Goal: Book appointment/travel/reservation

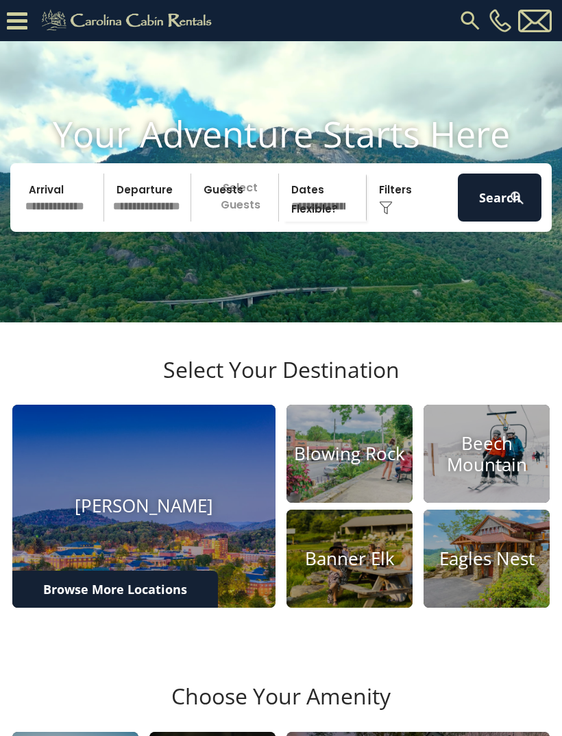
click at [66, 217] on input "text" at bounding box center [63, 197] width 84 height 48
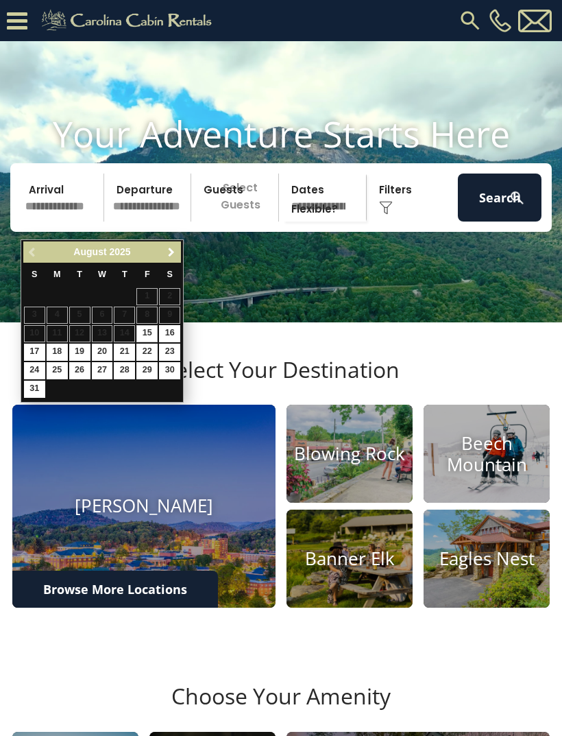
click at [169, 252] on span "Next" at bounding box center [171, 252] width 11 height 11
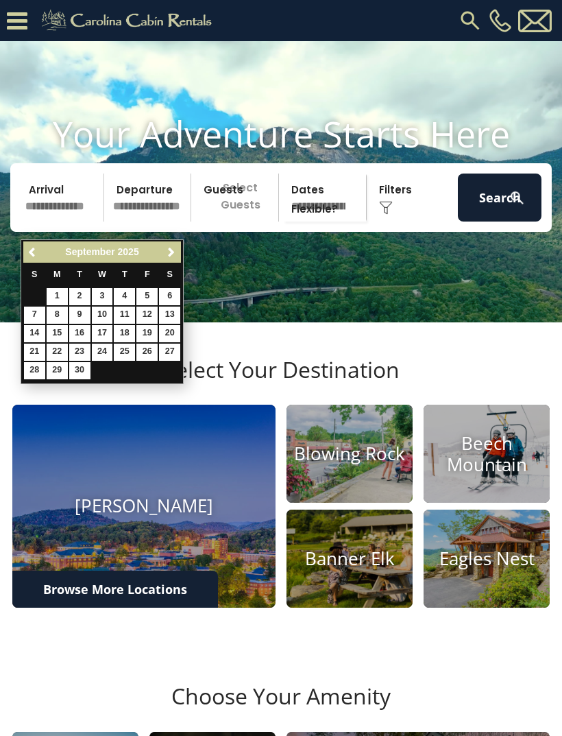
click at [175, 256] on span "Next" at bounding box center [171, 252] width 11 height 11
click at [60, 313] on link "6" at bounding box center [57, 314] width 21 height 17
type input "*******"
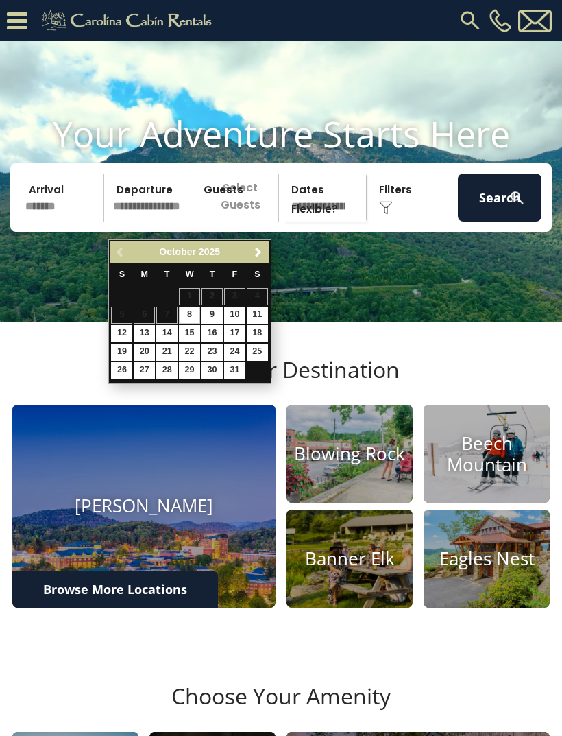
click at [149, 325] on link "13" at bounding box center [144, 333] width 21 height 17
type input "********"
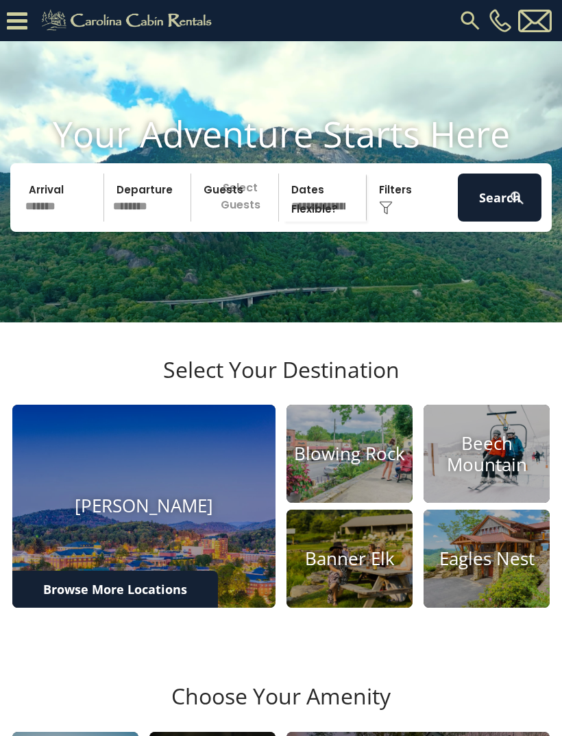
click at [256, 217] on p "Select Guests" at bounding box center [236, 197] width 83 height 48
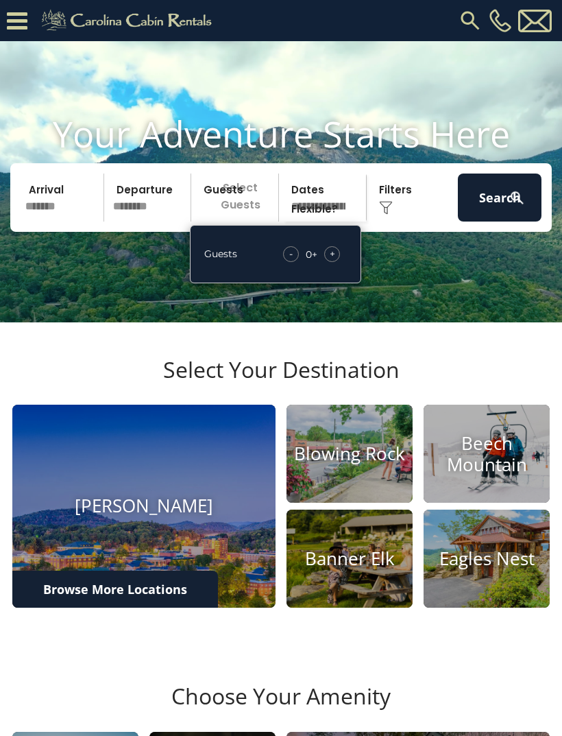
click at [334, 261] on span "+" at bounding box center [332, 254] width 5 height 14
click at [333, 261] on span "+" at bounding box center [332, 254] width 5 height 14
click at [337, 262] on div "+" at bounding box center [332, 254] width 16 height 16
click at [335, 262] on div "+" at bounding box center [332, 254] width 16 height 16
click at [332, 261] on span "+" at bounding box center [332, 254] width 5 height 14
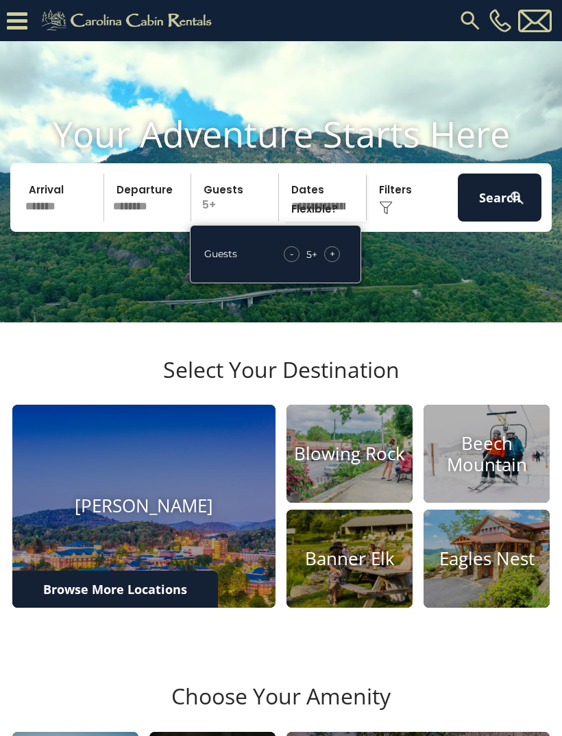
click at [336, 262] on div "+" at bounding box center [332, 254] width 16 height 16
click at [333, 261] on span "+" at bounding box center [332, 254] width 5 height 14
click at [330, 261] on span "+" at bounding box center [332, 254] width 5 height 14
click at [335, 261] on span "+" at bounding box center [332, 254] width 5 height 14
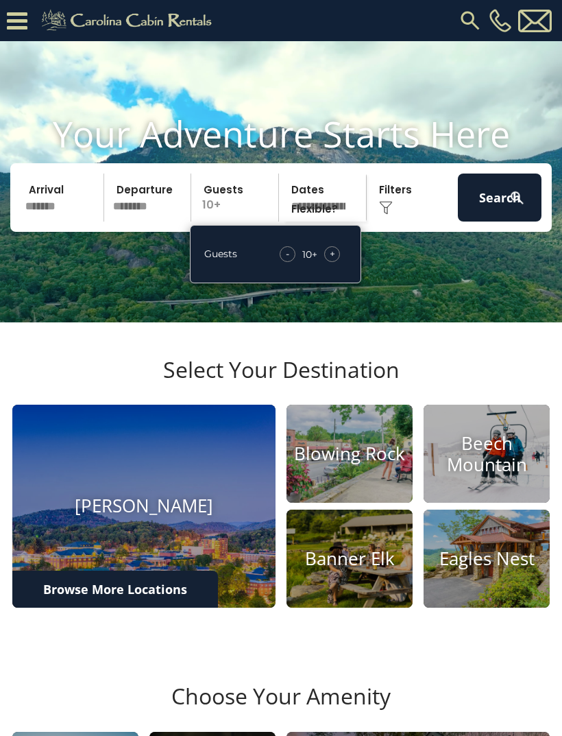
click at [395, 221] on div "Click to Choose" at bounding box center [413, 197] width 84 height 48
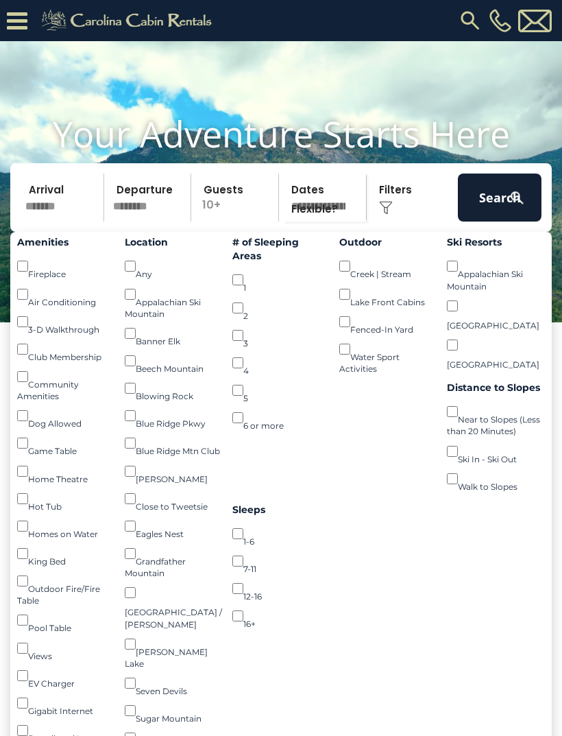
click at [507, 191] on button "Search" at bounding box center [500, 197] width 84 height 48
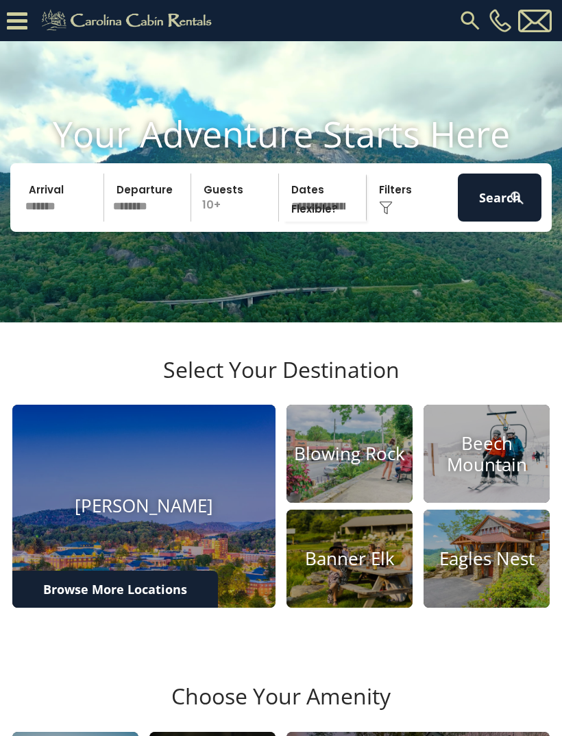
click at [488, 209] on button "Search" at bounding box center [500, 197] width 84 height 48
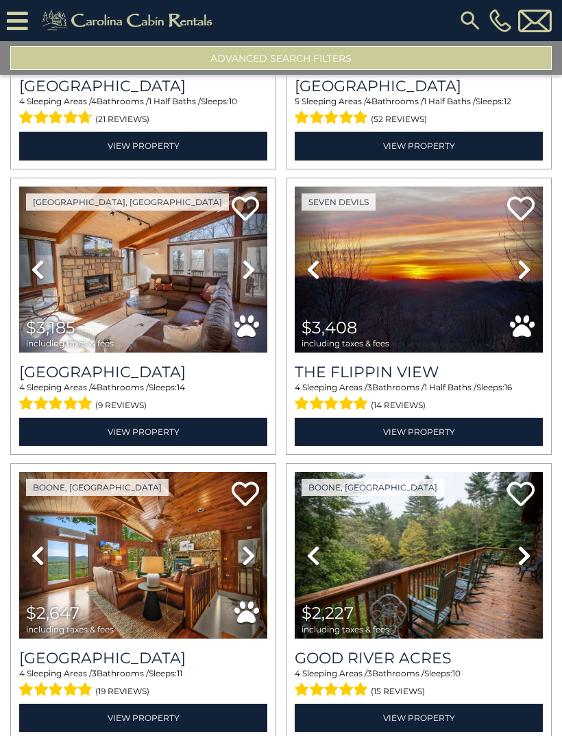
scroll to position [514, 0]
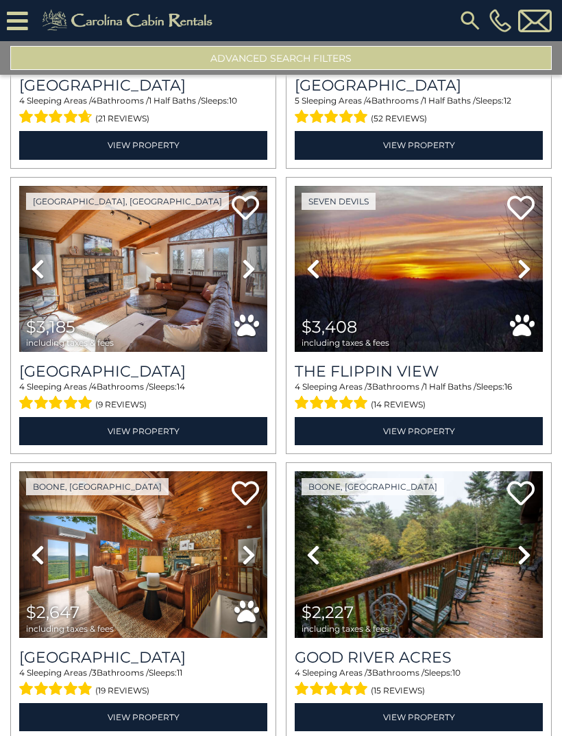
click at [410, 424] on link "View Property" at bounding box center [419, 431] width 248 height 28
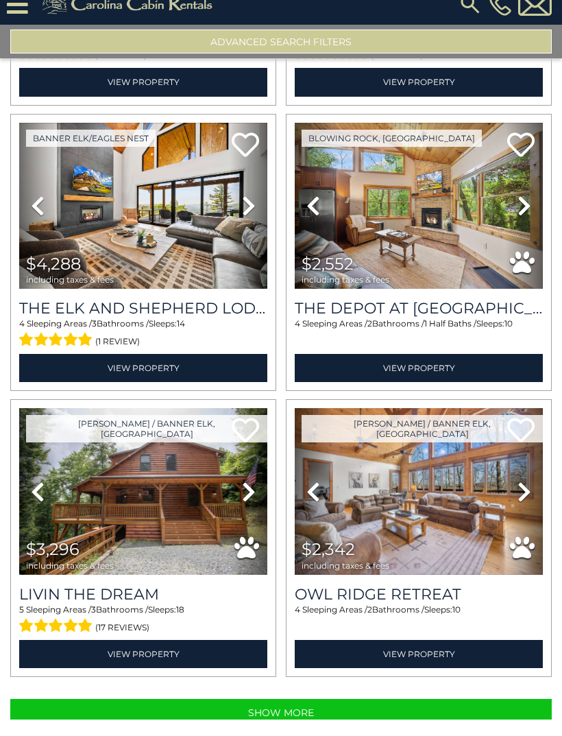
scroll to position [71, 0]
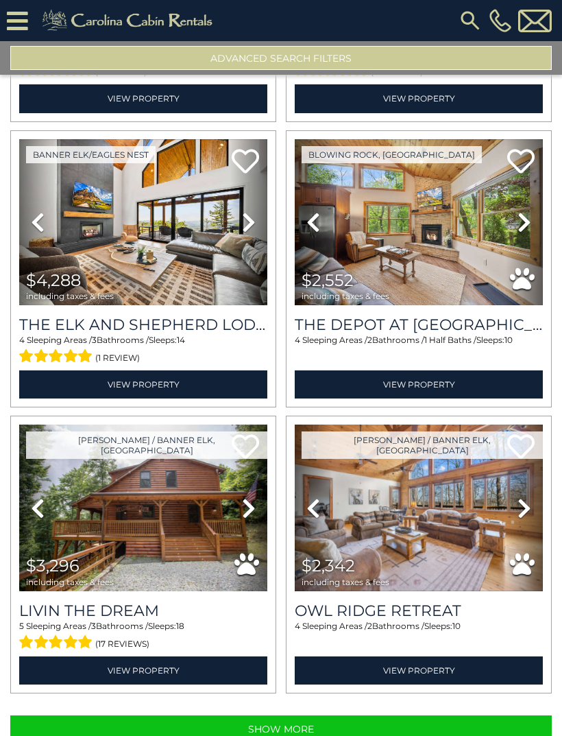
click at [143, 656] on link "View Property" at bounding box center [143, 670] width 248 height 28
click at [151, 656] on link "View Property" at bounding box center [143, 670] width 248 height 28
click at [165, 492] on img at bounding box center [143, 507] width 248 height 167
click at [287, 715] on button "Show More" at bounding box center [281, 728] width 542 height 27
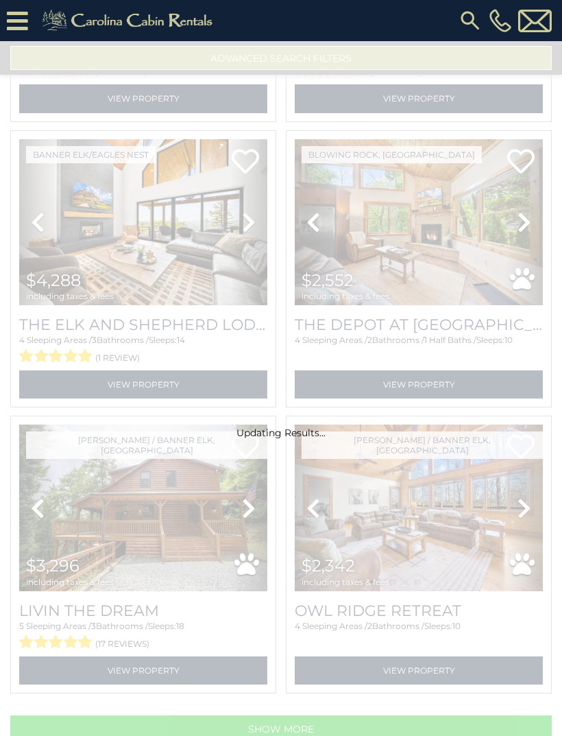
click at [284, 685] on div "Updating Results..." at bounding box center [281, 388] width 562 height 695
click at [176, 518] on div "Updating Results..." at bounding box center [281, 388] width 562 height 695
click at [148, 623] on div "Updating Results..." at bounding box center [281, 388] width 562 height 695
click at [179, 613] on div "Updating Results..." at bounding box center [281, 388] width 562 height 695
click at [178, 468] on div "Updating Results..." at bounding box center [281, 388] width 562 height 695
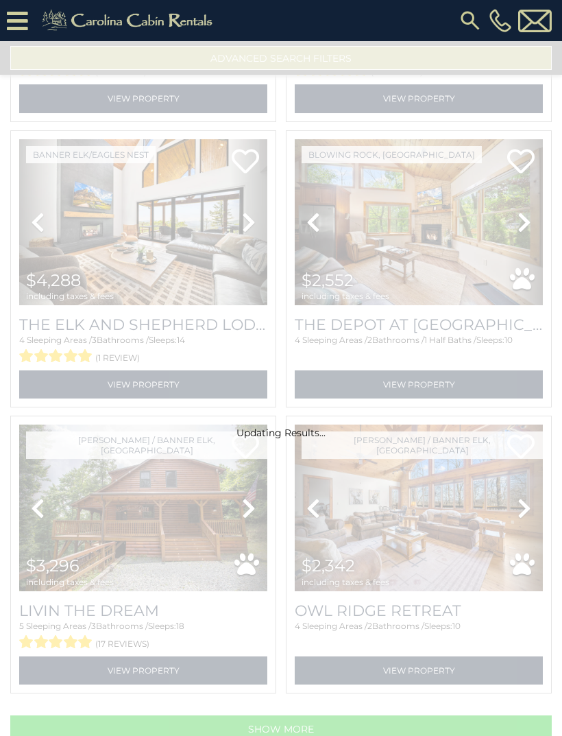
click at [250, 465] on div "Updating Results..." at bounding box center [281, 388] width 562 height 695
click at [188, 613] on div "Updating Results..." at bounding box center [281, 388] width 562 height 695
click at [185, 603] on div "Updating Results..." at bounding box center [281, 388] width 562 height 695
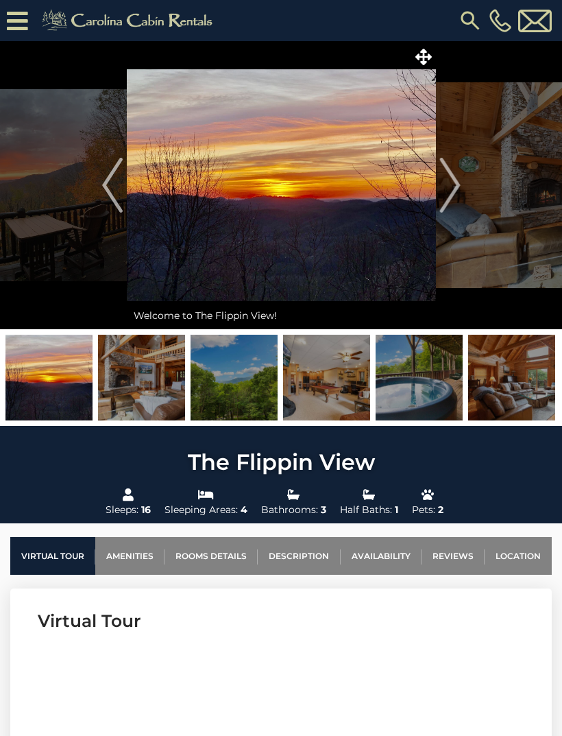
click at [446, 177] on img "Next" at bounding box center [449, 185] width 21 height 55
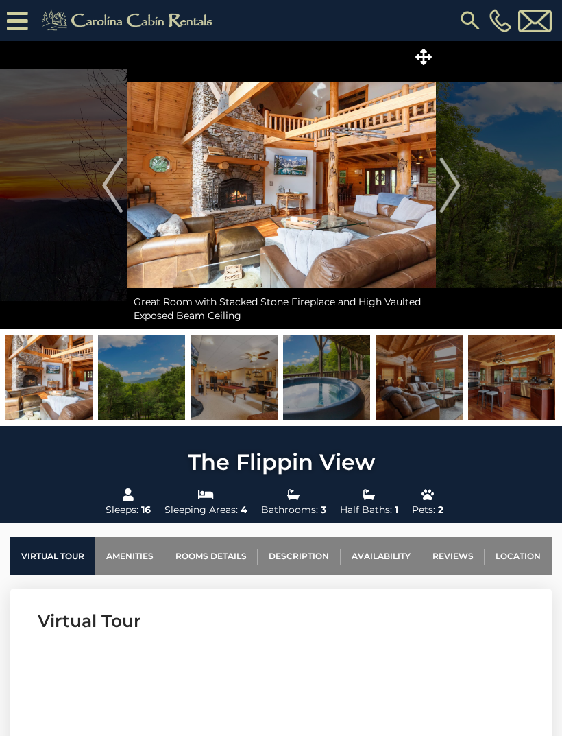
click at [455, 176] on img "Next" at bounding box center [449, 185] width 21 height 55
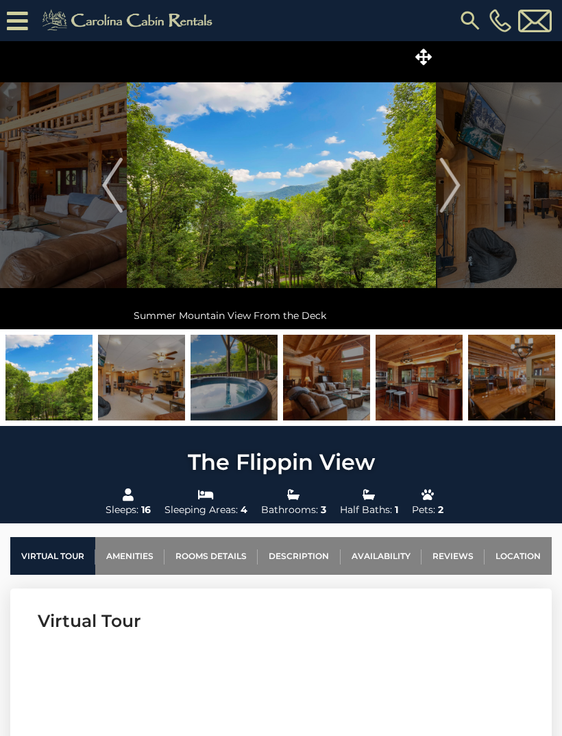
click at [448, 176] on img "Next" at bounding box center [449, 185] width 21 height 55
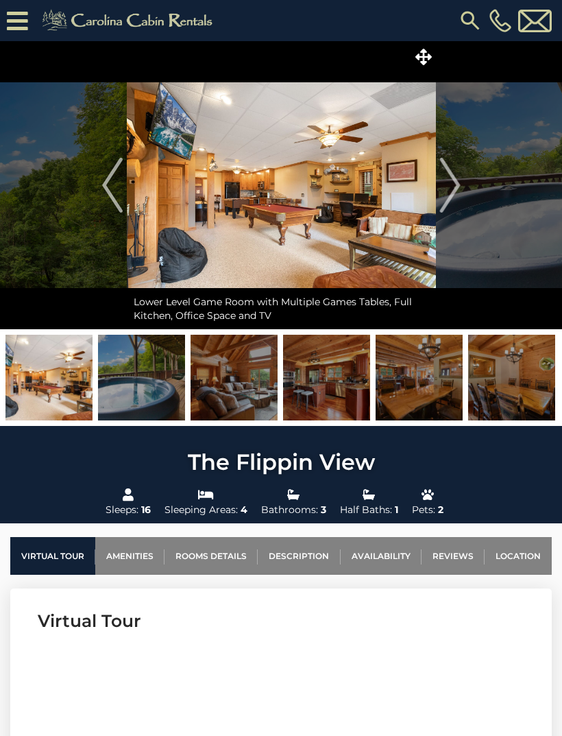
click at [453, 189] on img "Next" at bounding box center [449, 185] width 21 height 55
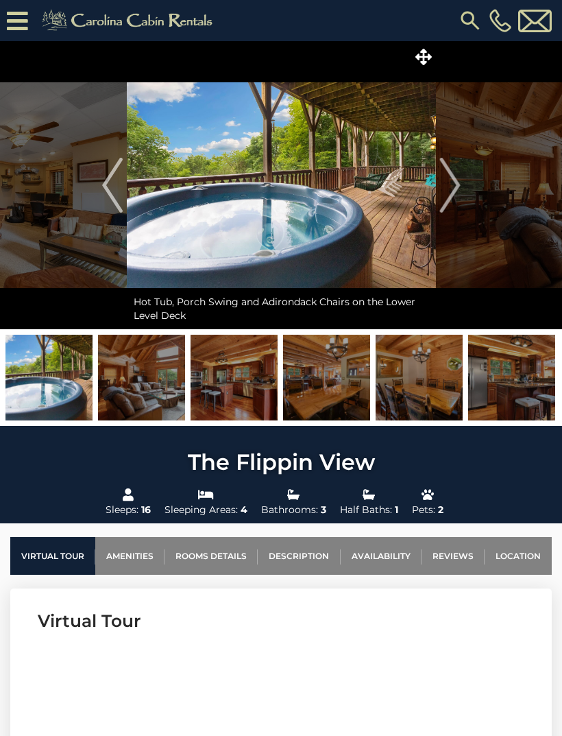
click at [448, 191] on img "Next" at bounding box center [449, 185] width 21 height 55
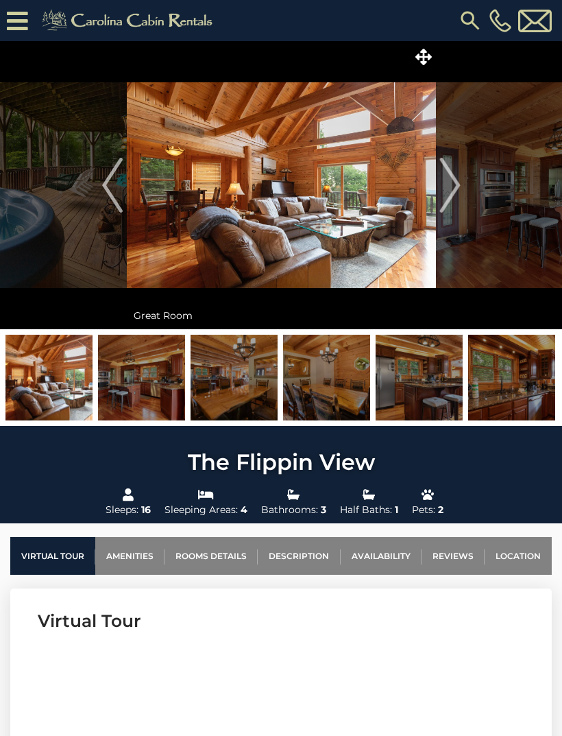
click at [461, 180] on button "Next" at bounding box center [450, 185] width 28 height 288
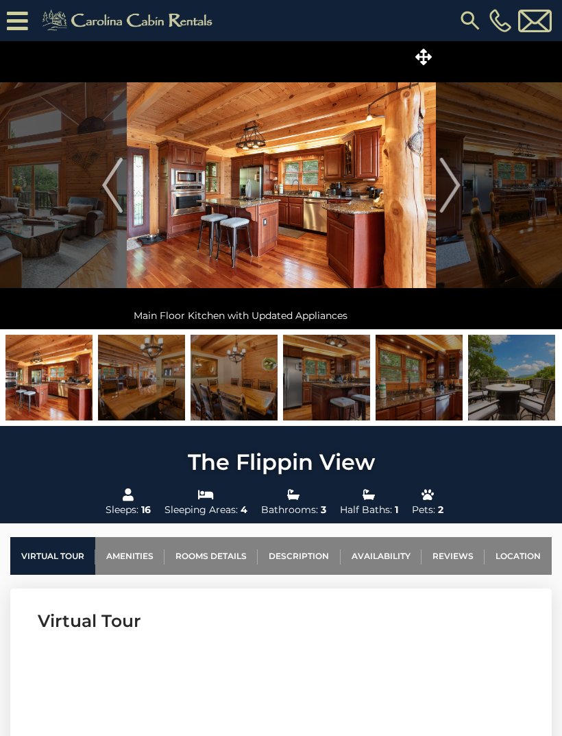
click at [450, 183] on img "Next" at bounding box center [449, 185] width 21 height 55
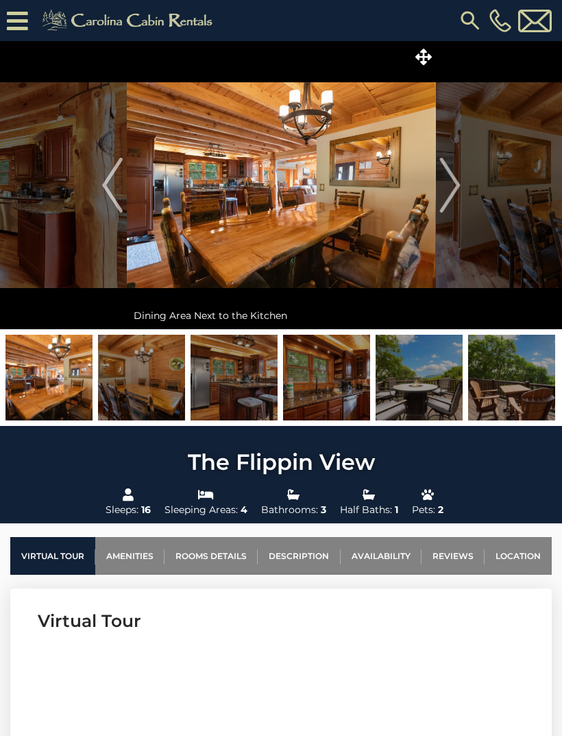
click at [453, 189] on img "Next" at bounding box center [449, 185] width 21 height 55
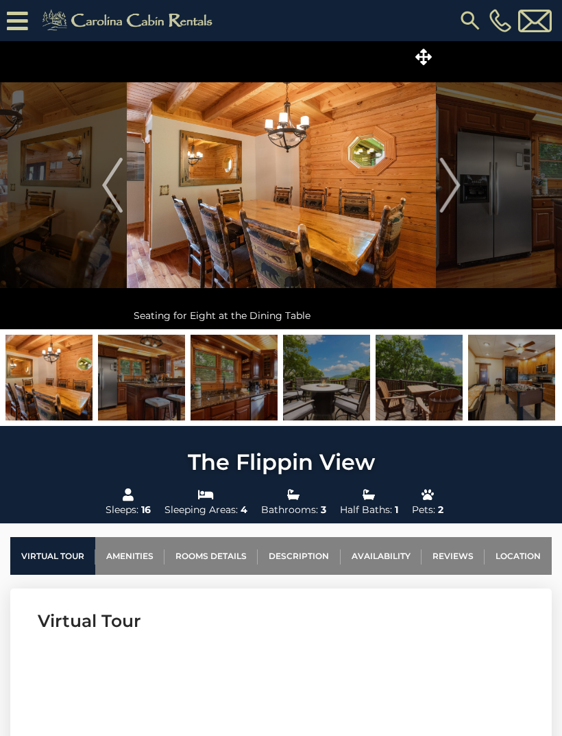
click at [457, 186] on img "Next" at bounding box center [449, 185] width 21 height 55
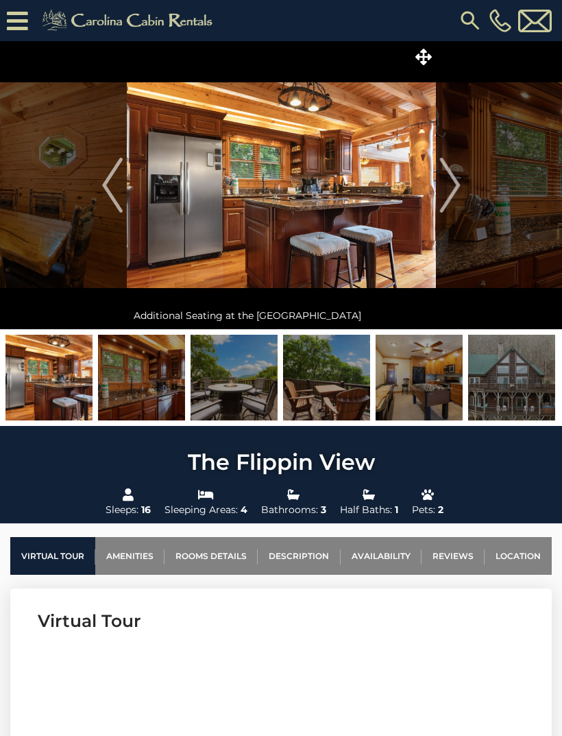
click at [459, 181] on img "Next" at bounding box center [449, 185] width 21 height 55
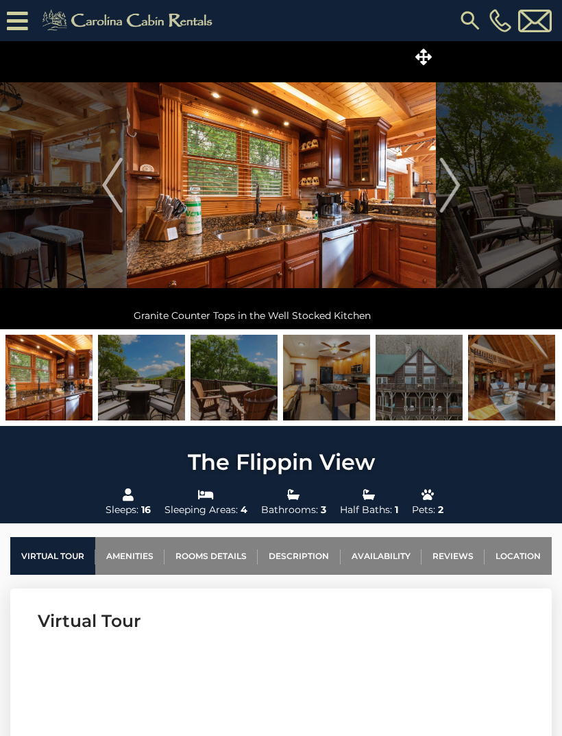
click at [455, 186] on img "Next" at bounding box center [449, 185] width 21 height 55
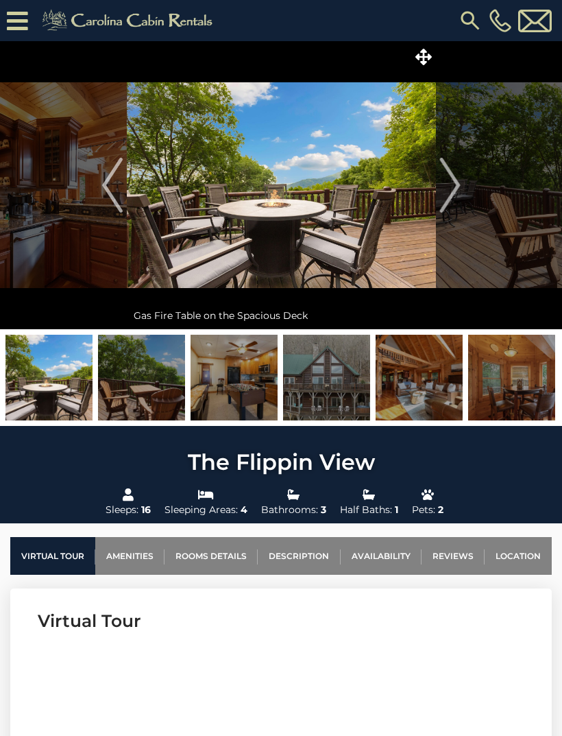
click at [450, 185] on img "Next" at bounding box center [449, 185] width 21 height 55
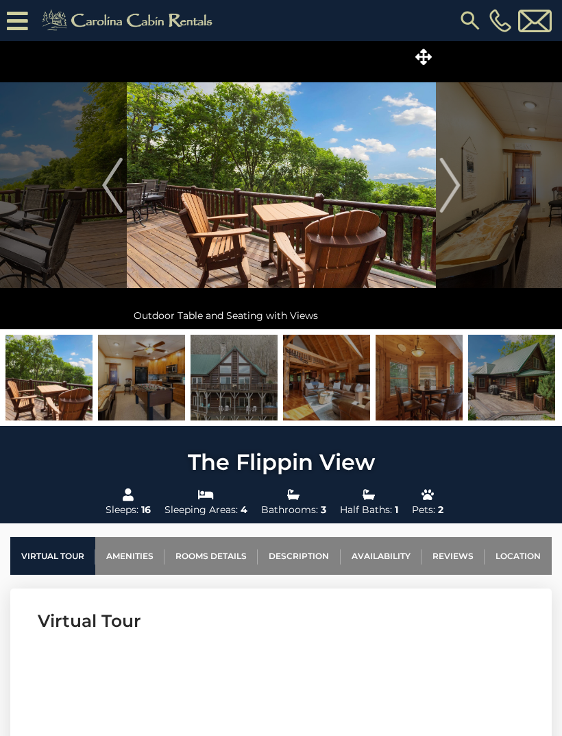
click at [454, 184] on img "Next" at bounding box center [449, 185] width 21 height 55
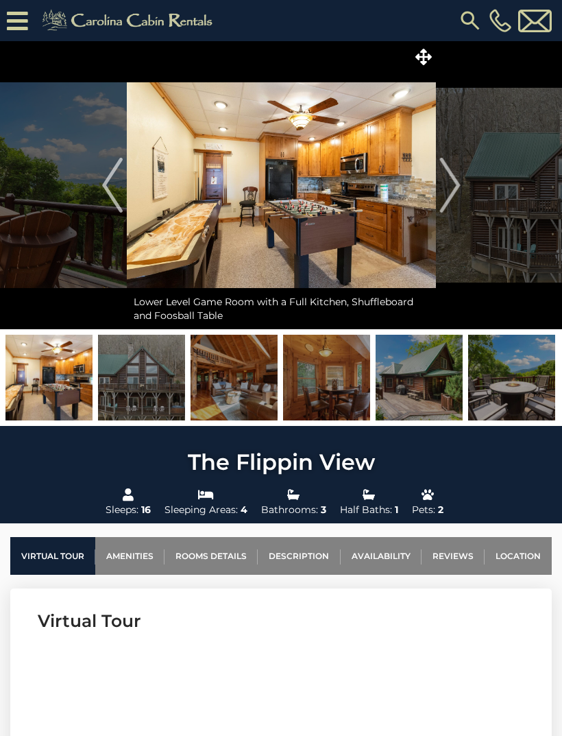
click at [455, 182] on img "Next" at bounding box center [449, 185] width 21 height 55
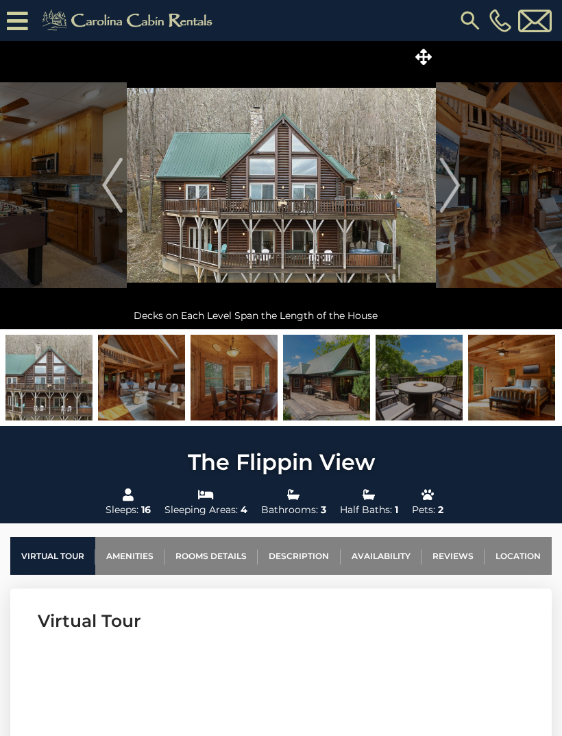
click at [461, 192] on button "Next" at bounding box center [450, 185] width 28 height 288
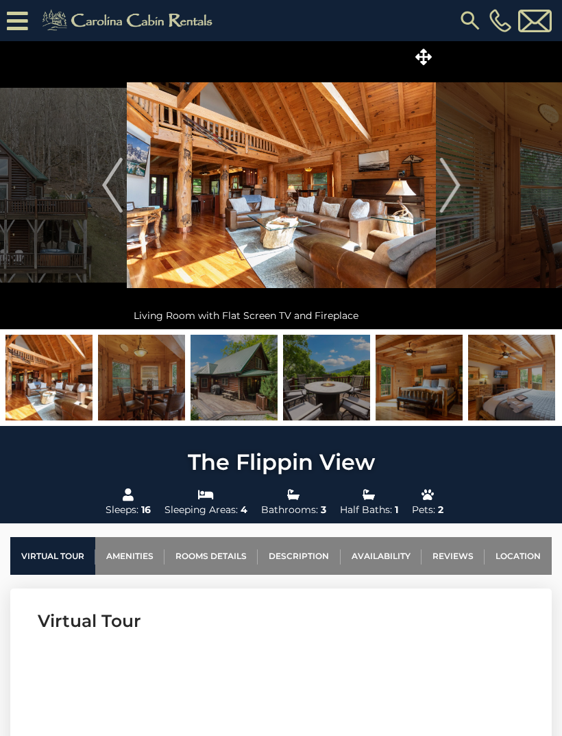
click at [453, 187] on img "Next" at bounding box center [449, 185] width 21 height 55
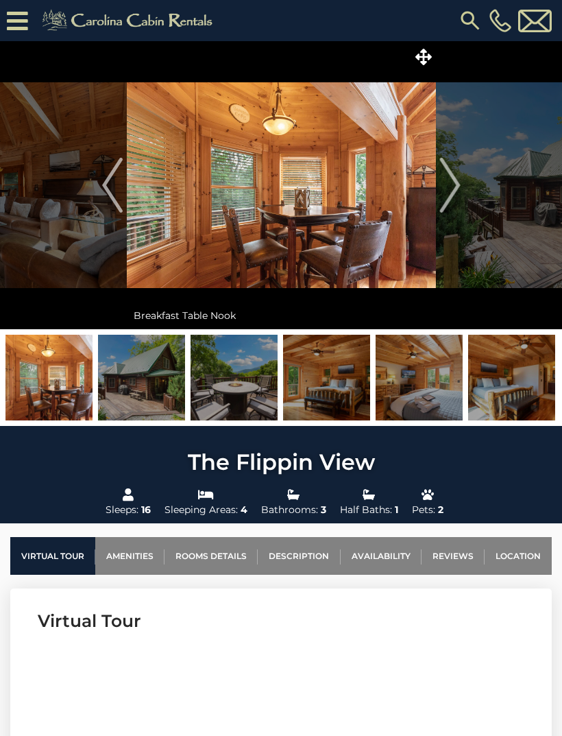
click at [446, 175] on img "Next" at bounding box center [449, 185] width 21 height 55
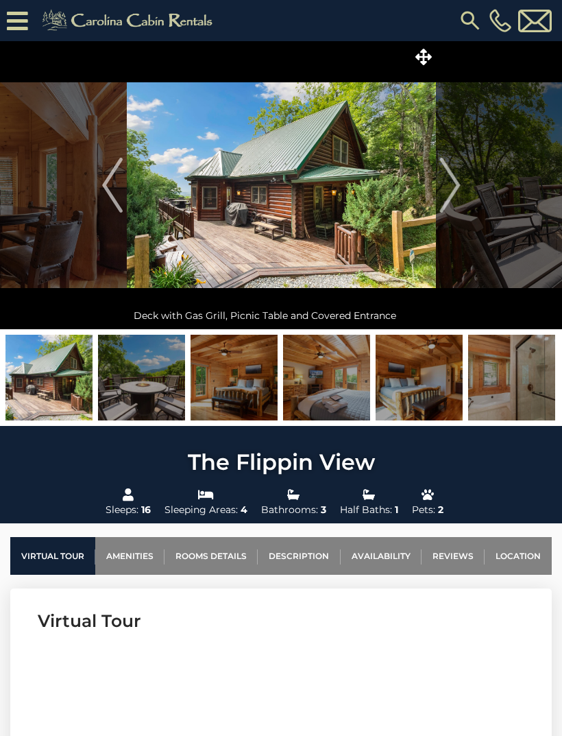
click at [462, 179] on button "Next" at bounding box center [450, 185] width 28 height 288
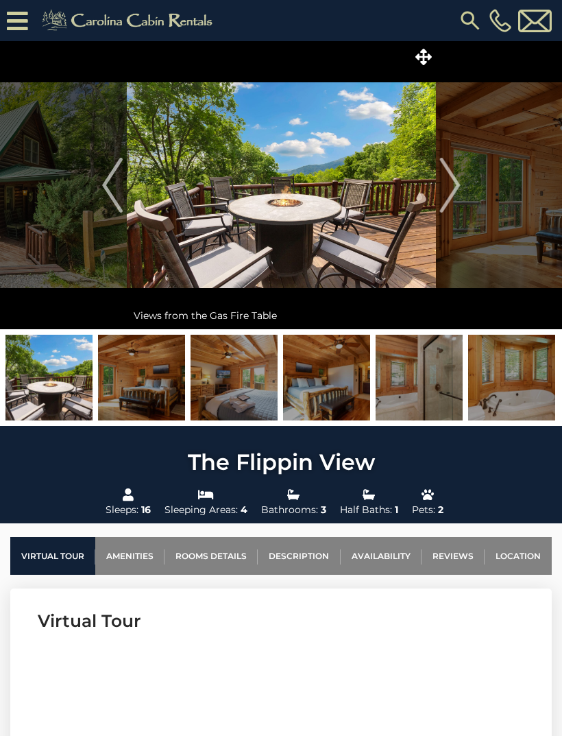
click at [448, 187] on img "Next" at bounding box center [449, 185] width 21 height 55
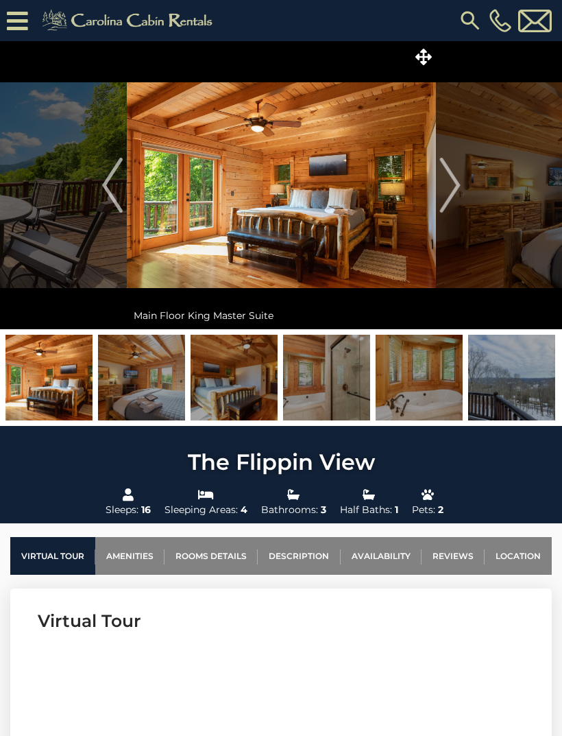
click at [455, 177] on img "Next" at bounding box center [449, 185] width 21 height 55
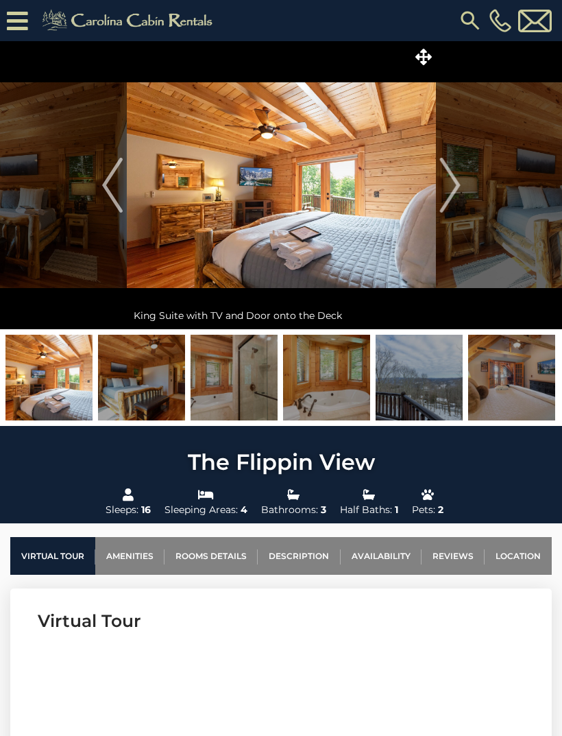
click at [453, 185] on img "Next" at bounding box center [449, 185] width 21 height 55
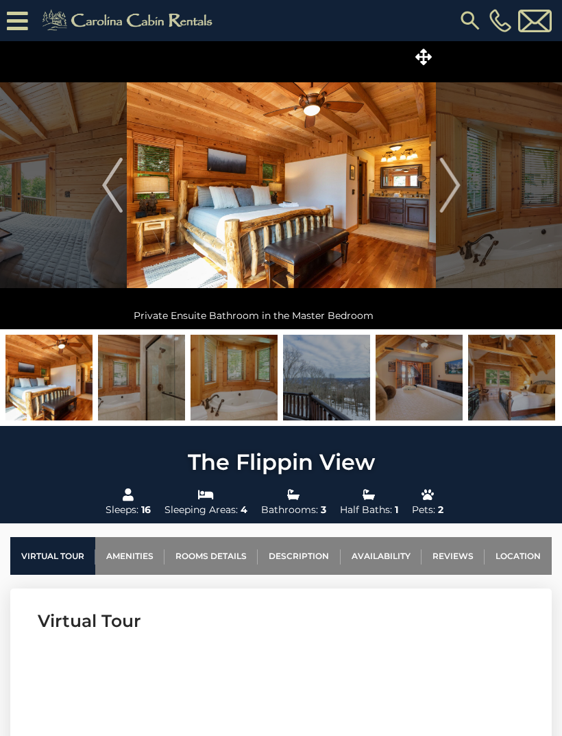
click at [447, 186] on img "Next" at bounding box center [449, 185] width 21 height 55
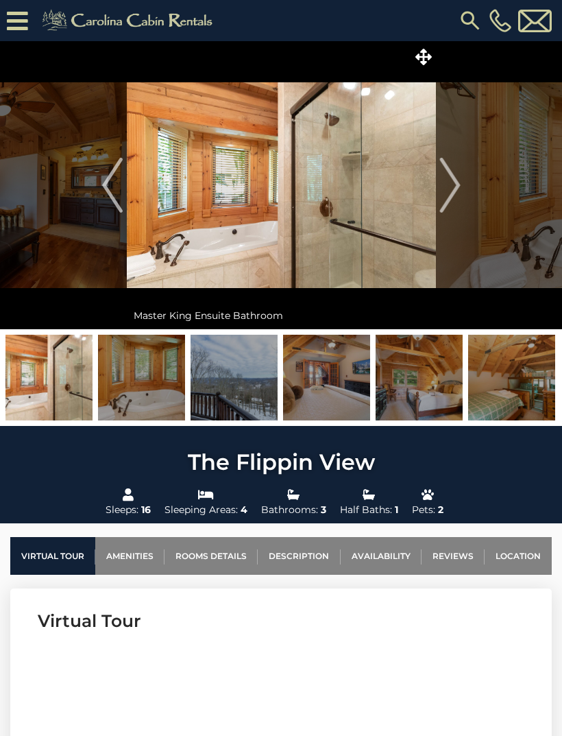
click at [454, 178] on img "Next" at bounding box center [449, 185] width 21 height 55
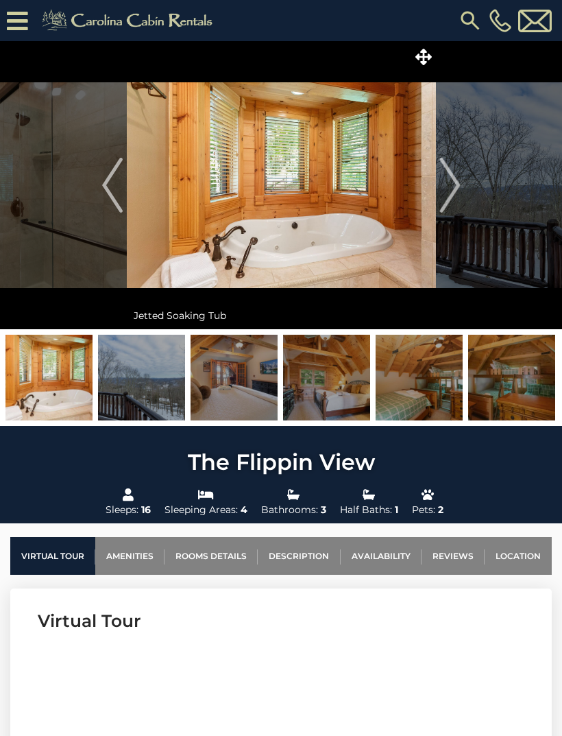
click at [451, 187] on img "Next" at bounding box center [449, 185] width 21 height 55
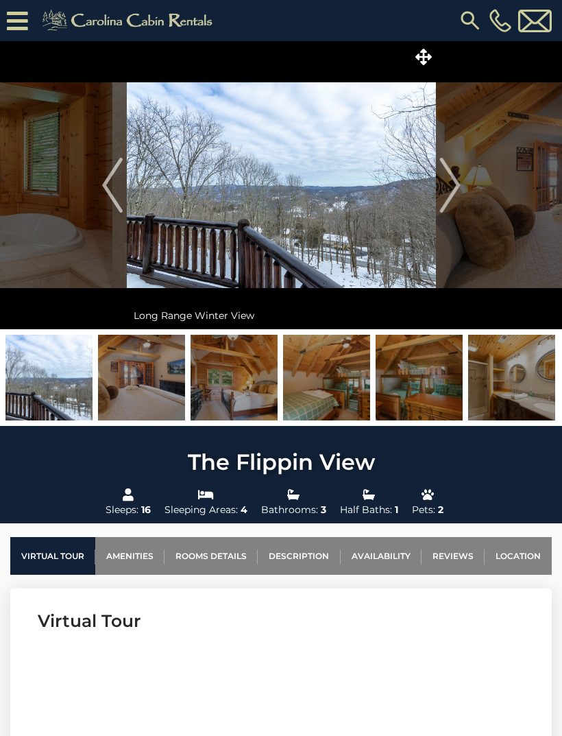
click at [457, 186] on img "Next" at bounding box center [449, 185] width 21 height 55
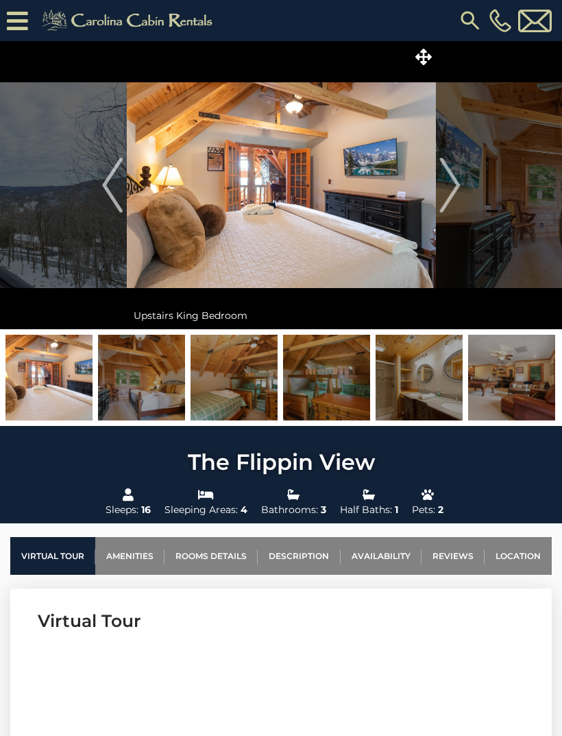
click at [455, 184] on img "Next" at bounding box center [449, 185] width 21 height 55
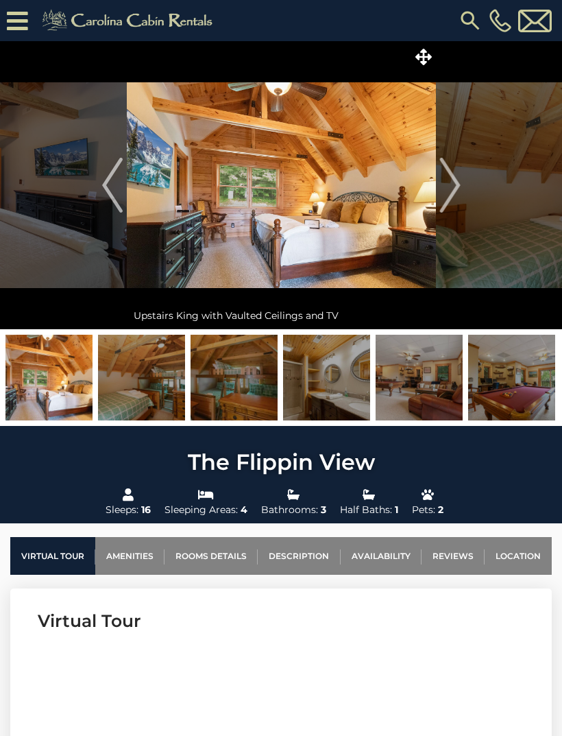
click at [459, 189] on img "Next" at bounding box center [449, 185] width 21 height 55
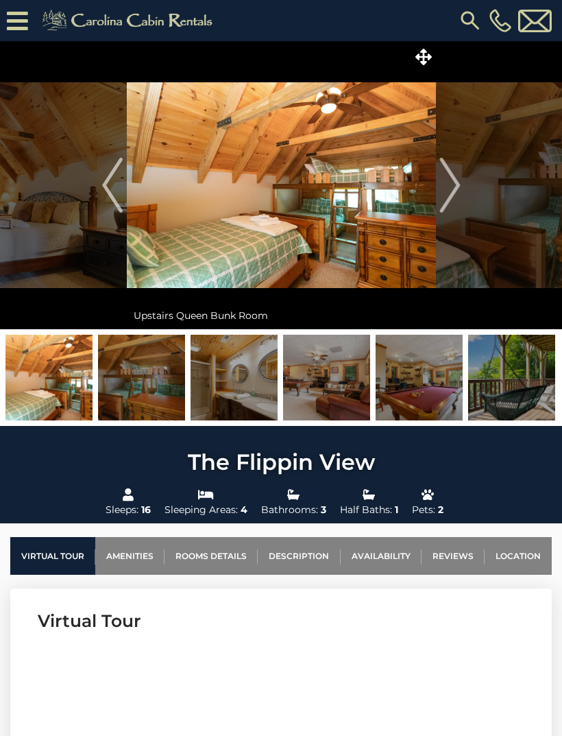
click at [455, 173] on img "Next" at bounding box center [449, 185] width 21 height 55
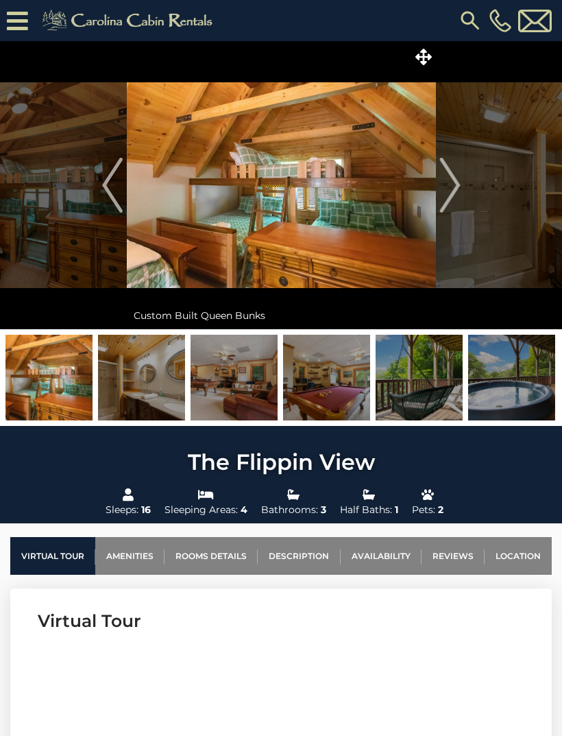
click at [451, 184] on img "Next" at bounding box center [449, 185] width 21 height 55
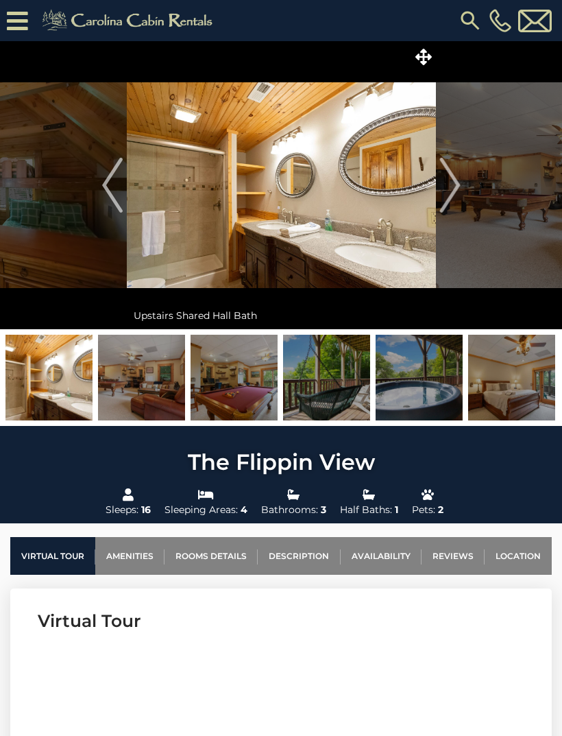
click at [448, 176] on img "Next" at bounding box center [449, 185] width 21 height 55
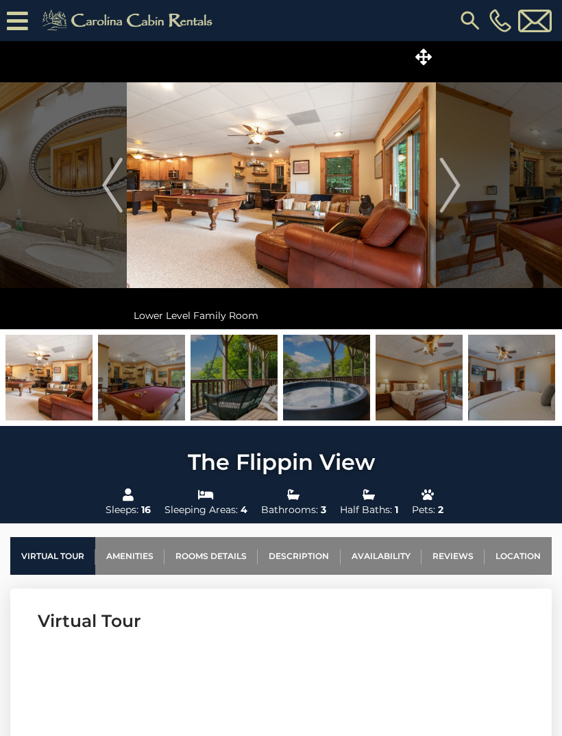
click at [449, 180] on img "Next" at bounding box center [449, 185] width 21 height 55
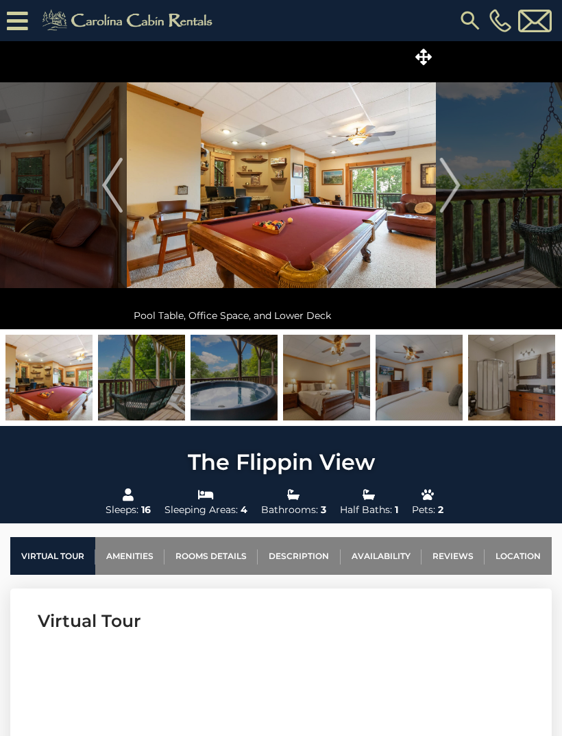
click at [455, 182] on img "Next" at bounding box center [449, 185] width 21 height 55
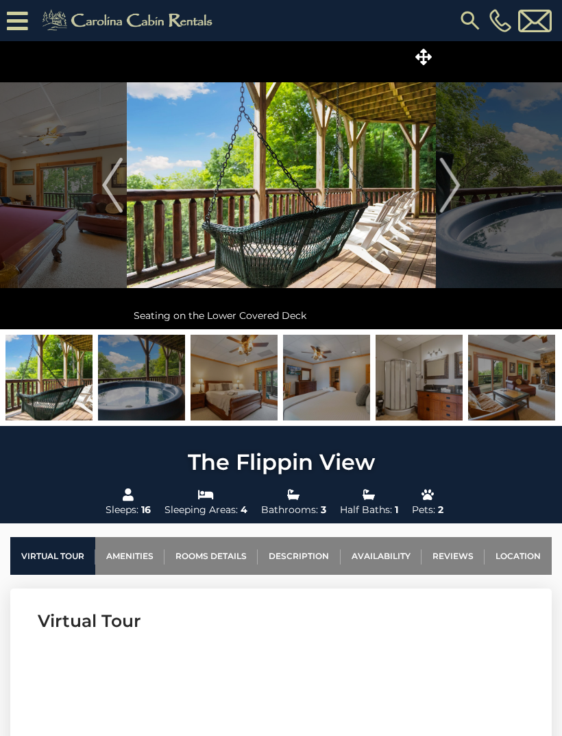
click at [446, 178] on img "Next" at bounding box center [449, 185] width 21 height 55
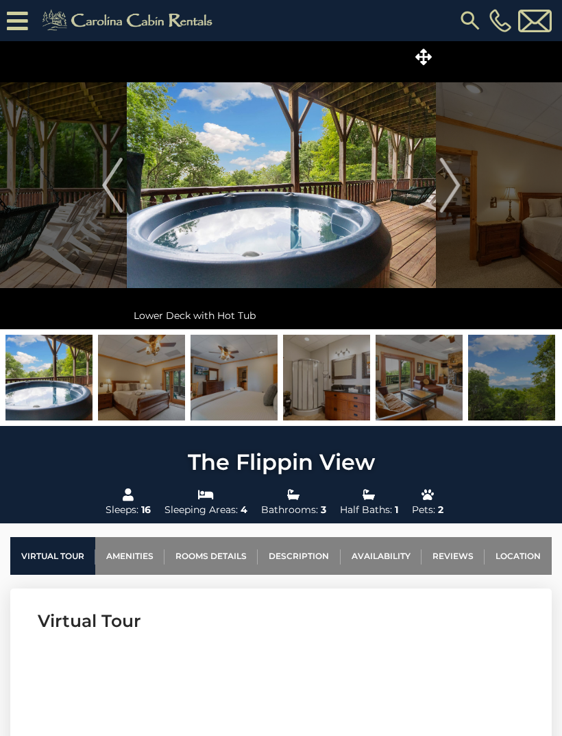
click at [457, 190] on img "Next" at bounding box center [449, 185] width 21 height 55
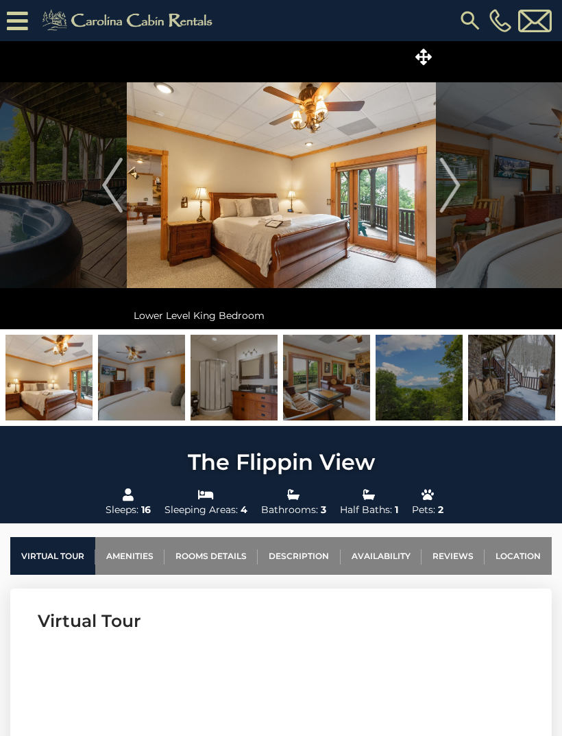
click at [446, 188] on img "Next" at bounding box center [449, 185] width 21 height 55
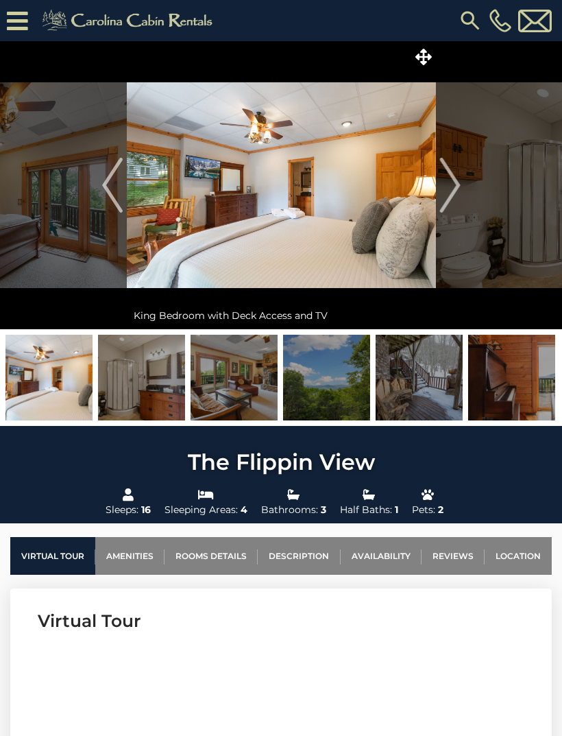
click at [453, 186] on img "Next" at bounding box center [449, 185] width 21 height 55
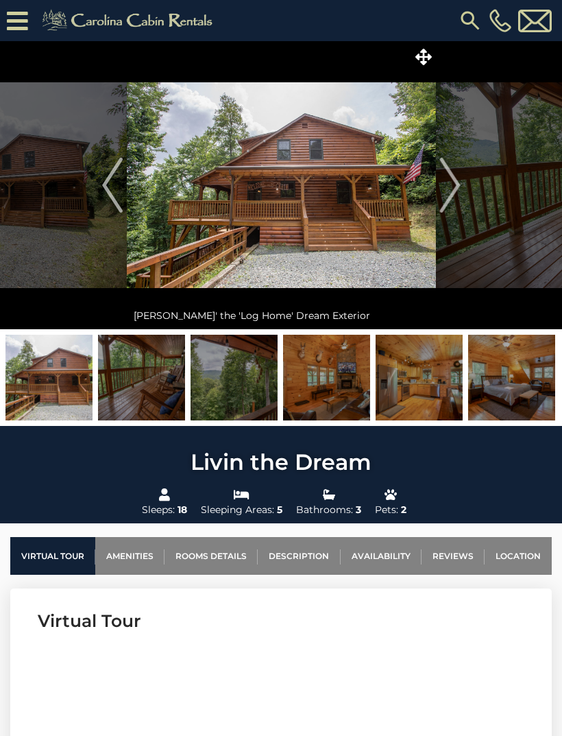
click at [454, 174] on img "Next" at bounding box center [449, 185] width 21 height 55
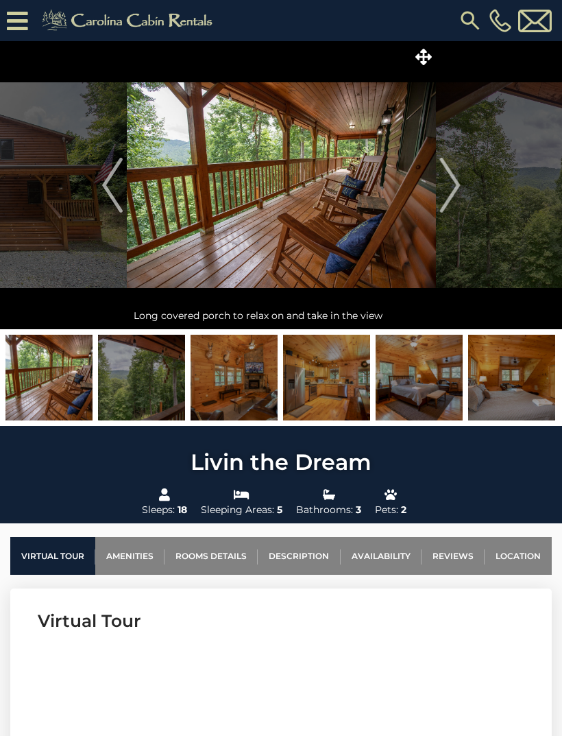
click at [457, 189] on img "Next" at bounding box center [449, 185] width 21 height 55
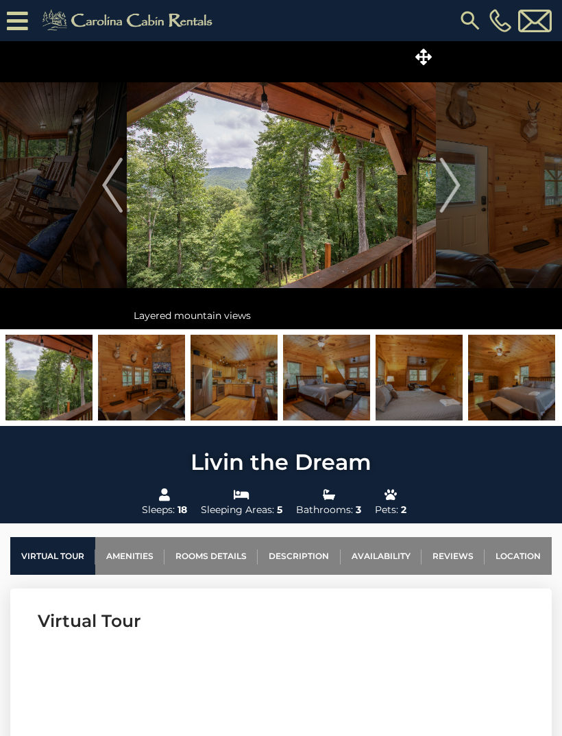
click at [455, 168] on img "Next" at bounding box center [449, 185] width 21 height 55
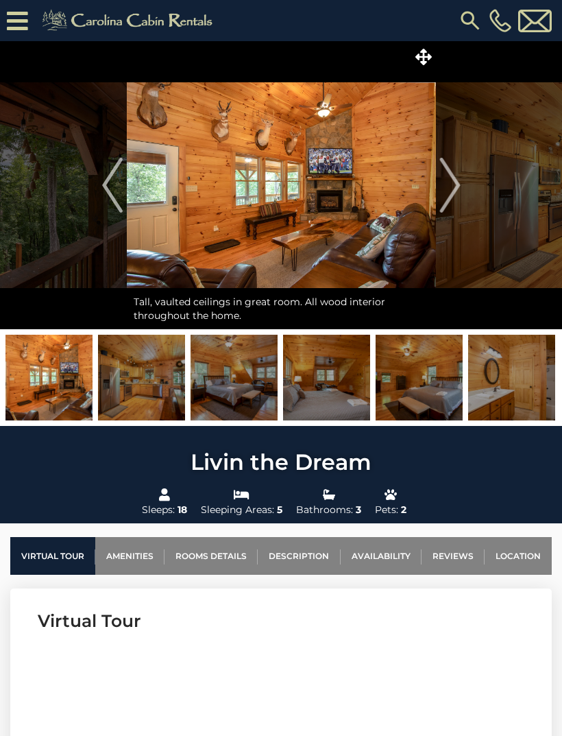
click at [457, 187] on img "Next" at bounding box center [449, 185] width 21 height 55
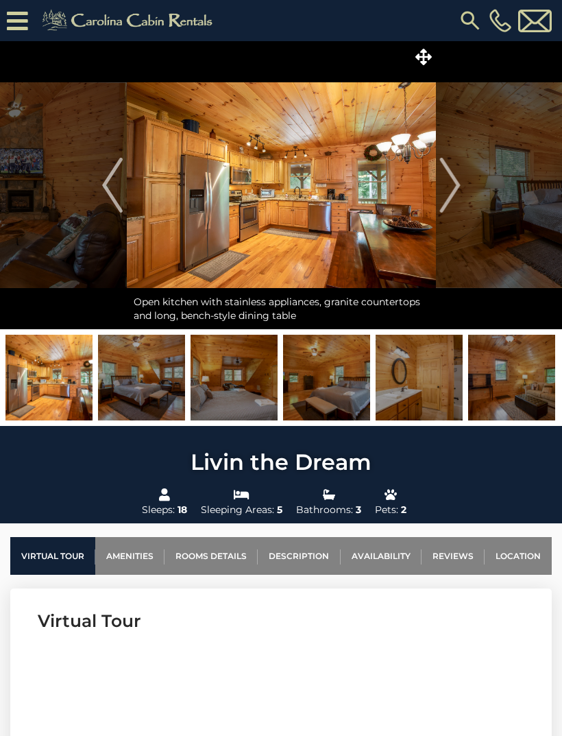
click at [453, 185] on img "Next" at bounding box center [449, 185] width 21 height 55
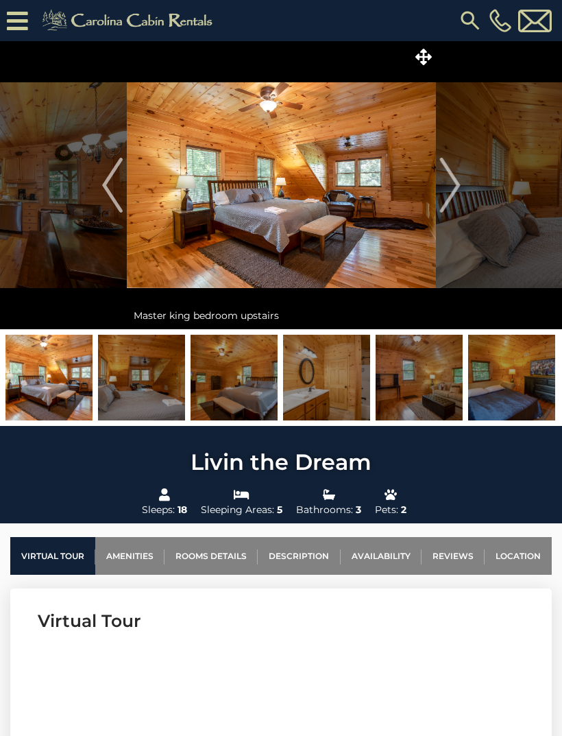
click at [459, 191] on img "Next" at bounding box center [449, 185] width 21 height 55
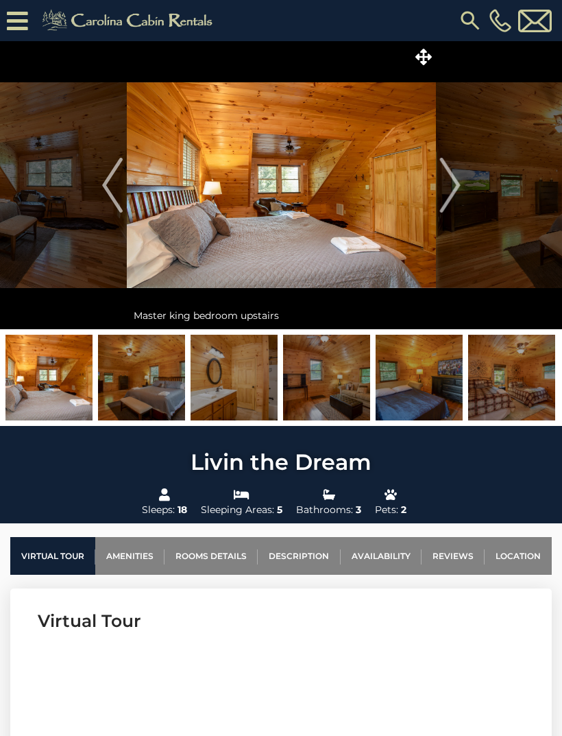
click at [456, 179] on img "Next" at bounding box center [449, 185] width 21 height 55
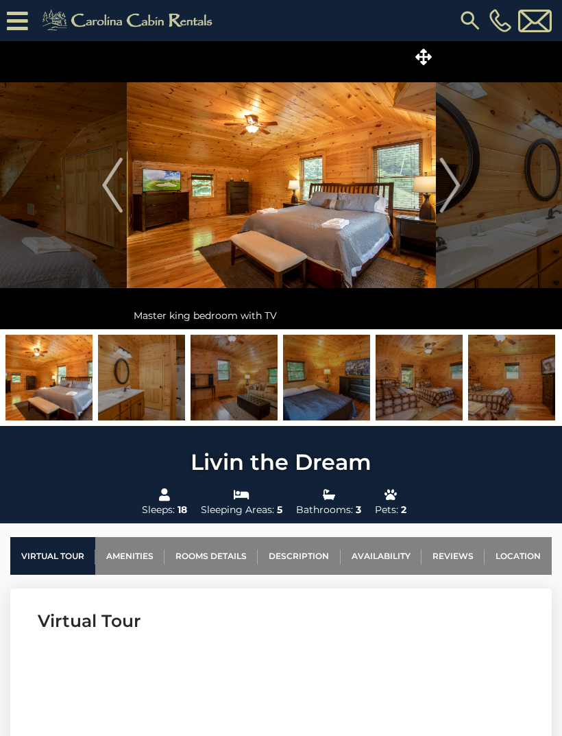
click at [459, 188] on img "Next" at bounding box center [449, 185] width 21 height 55
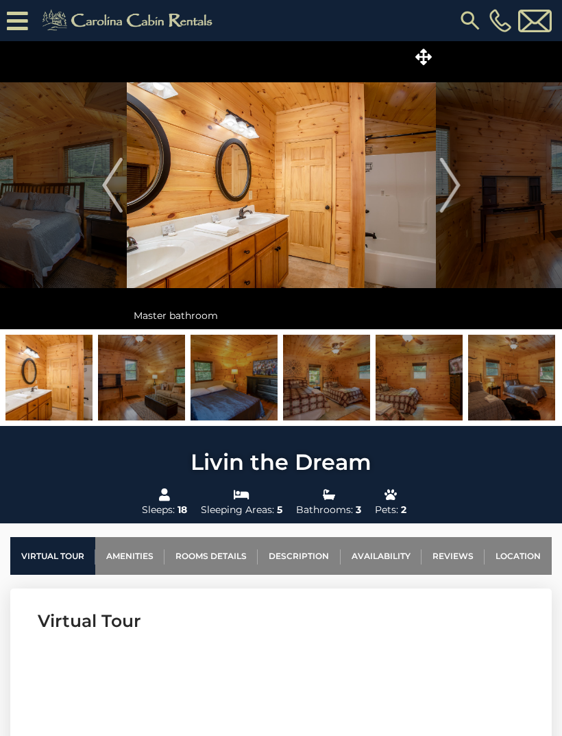
click at [453, 179] on img "Next" at bounding box center [449, 185] width 21 height 55
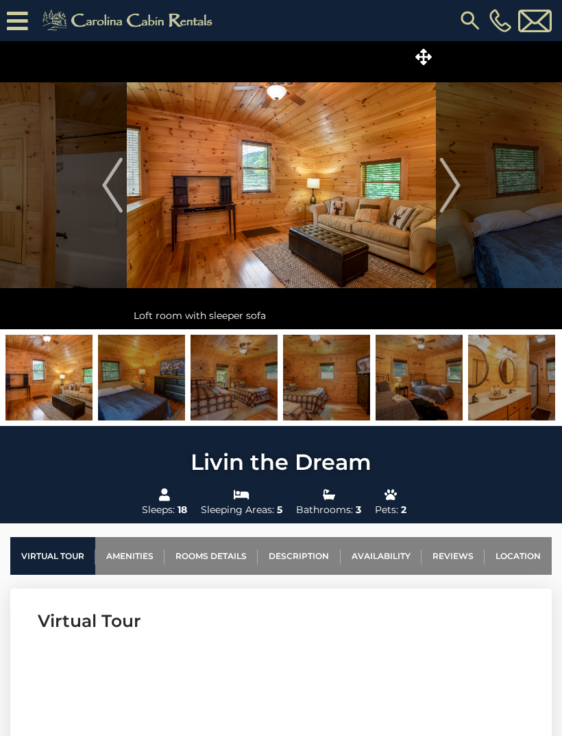
click at [457, 182] on img "Next" at bounding box center [449, 185] width 21 height 55
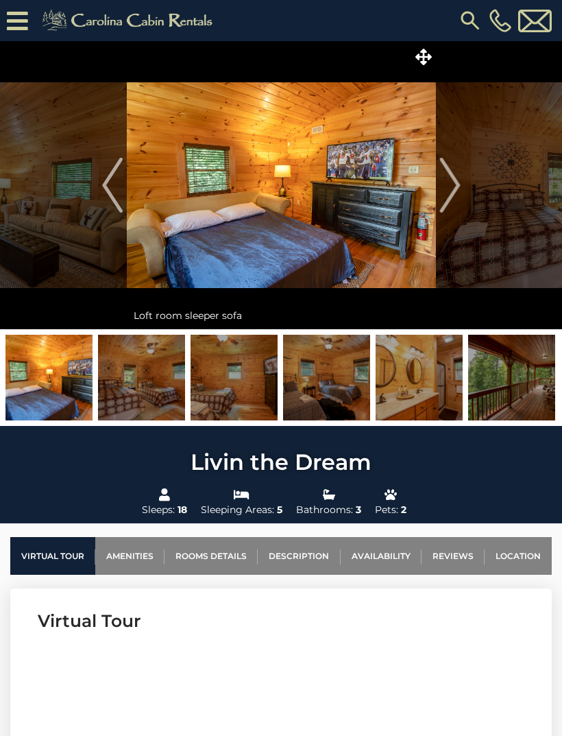
click at [446, 184] on img "Next" at bounding box center [449, 185] width 21 height 55
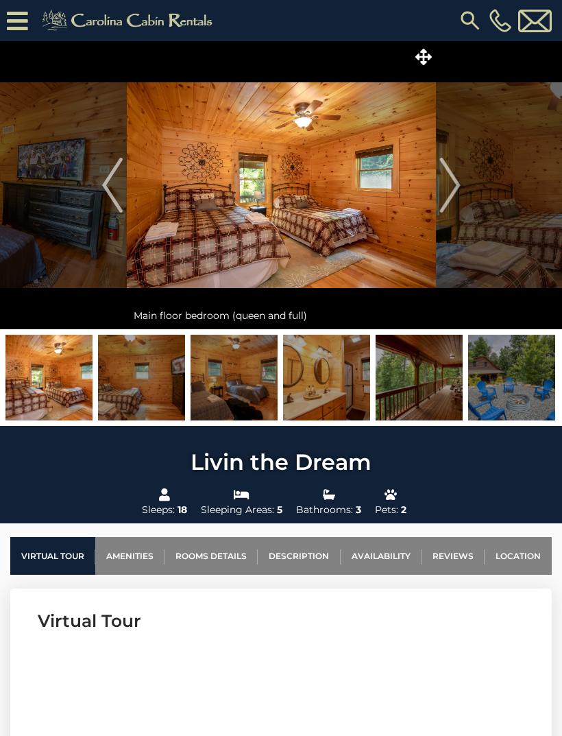
click at [463, 178] on button "Next" at bounding box center [450, 185] width 28 height 288
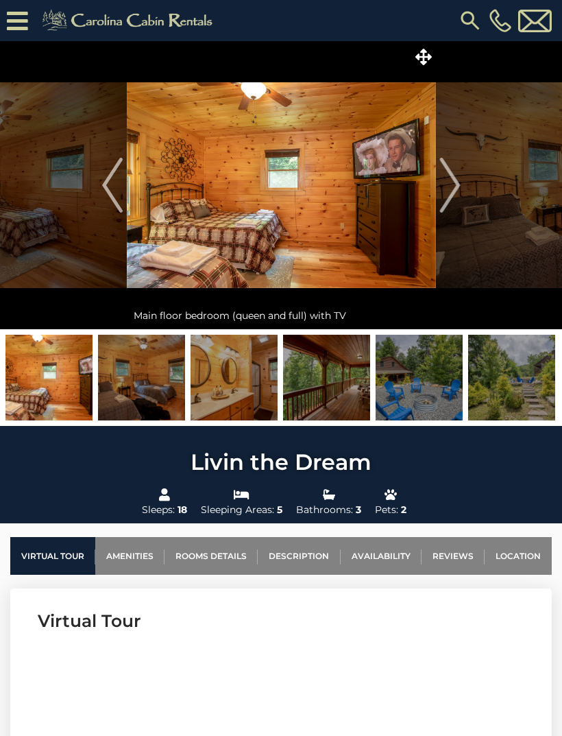
click at [450, 181] on img "Next" at bounding box center [449, 185] width 21 height 55
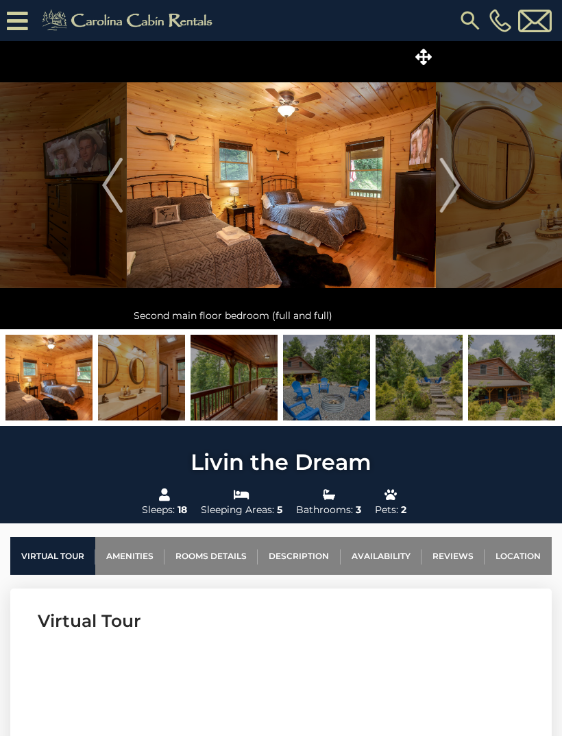
click at [454, 180] on img "Next" at bounding box center [449, 185] width 21 height 55
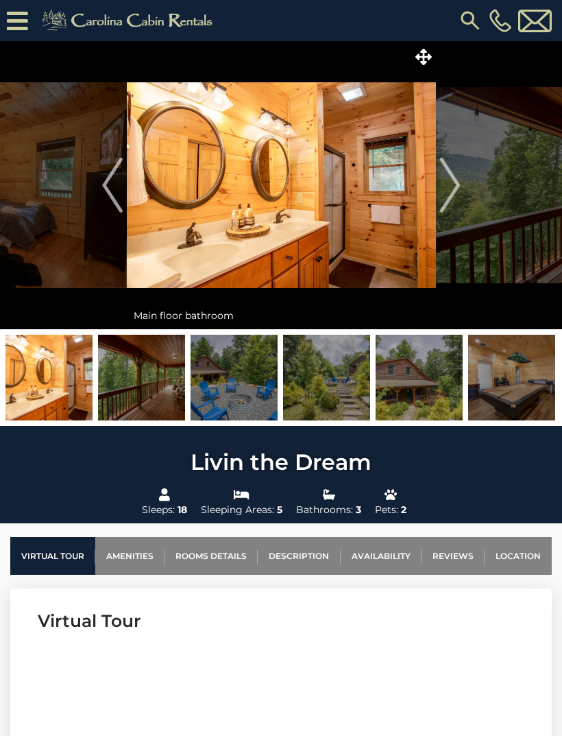
click at [455, 179] on img "Next" at bounding box center [449, 185] width 21 height 55
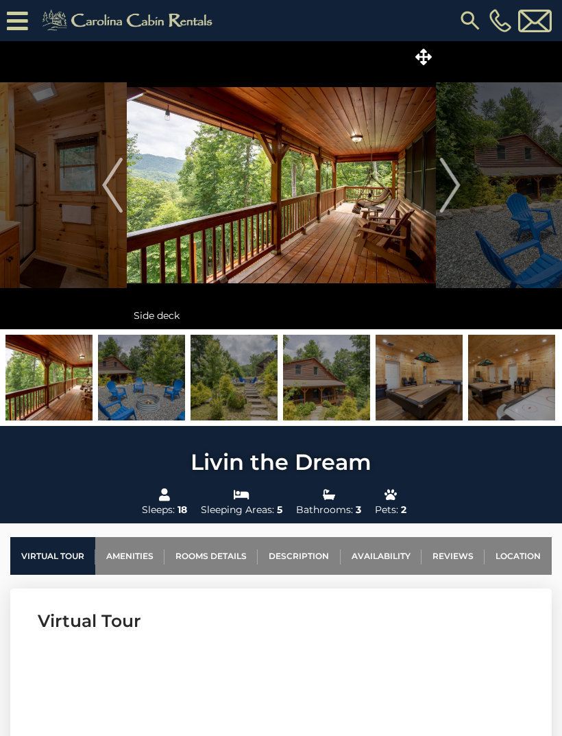
click at [453, 191] on img "Next" at bounding box center [449, 185] width 21 height 55
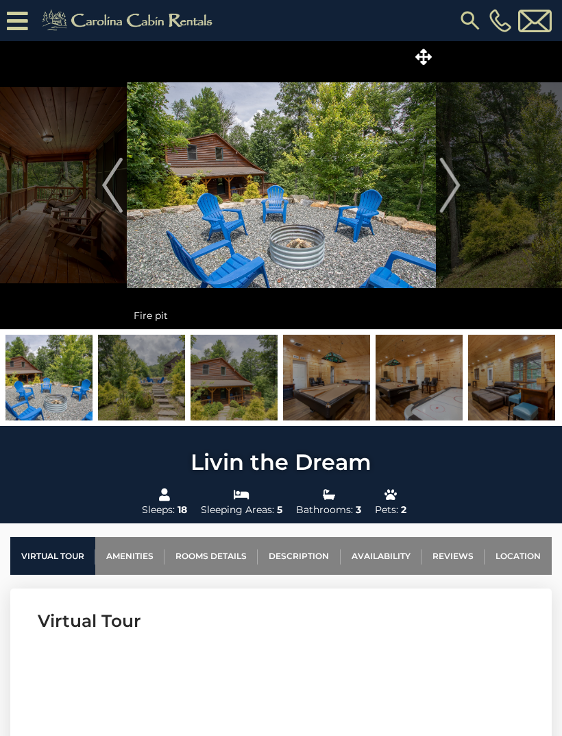
click at [453, 191] on img "Next" at bounding box center [449, 185] width 21 height 55
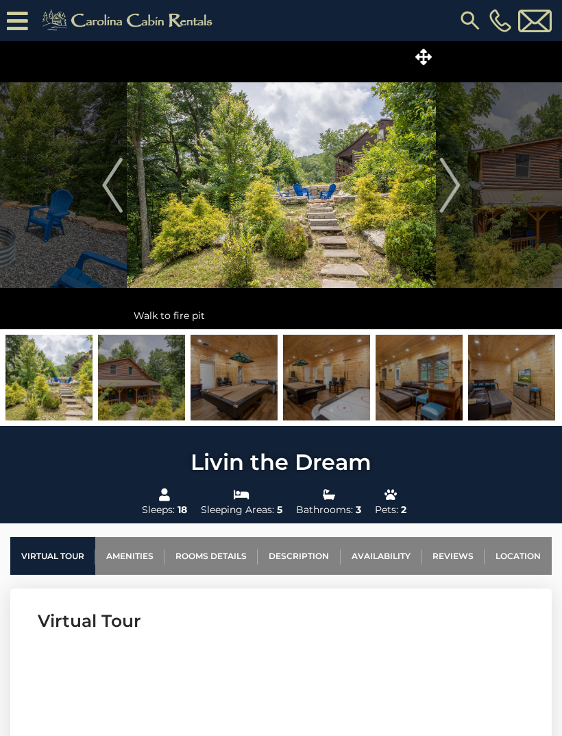
click at [455, 181] on img "Next" at bounding box center [449, 185] width 21 height 55
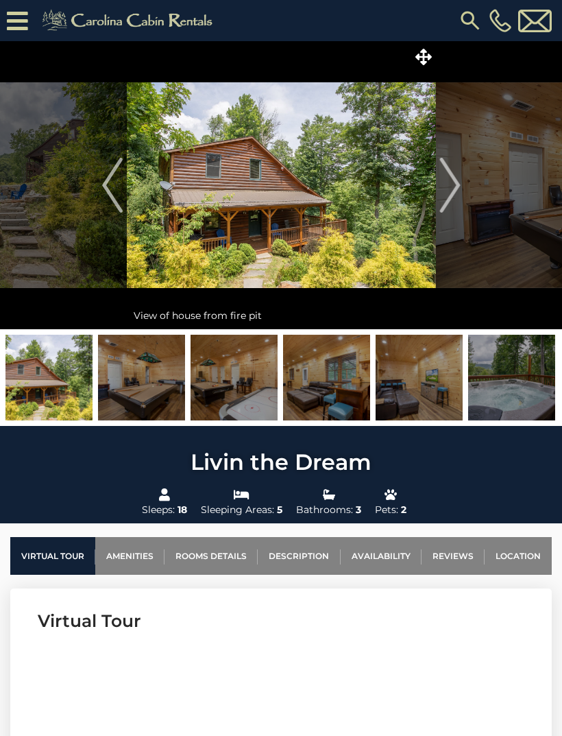
click at [460, 186] on img "Next" at bounding box center [449, 185] width 21 height 55
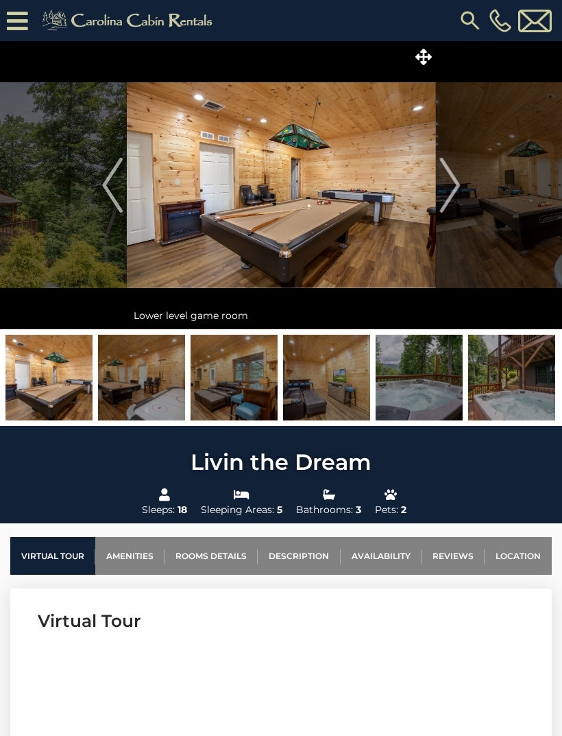
click at [458, 183] on img "Next" at bounding box center [449, 185] width 21 height 55
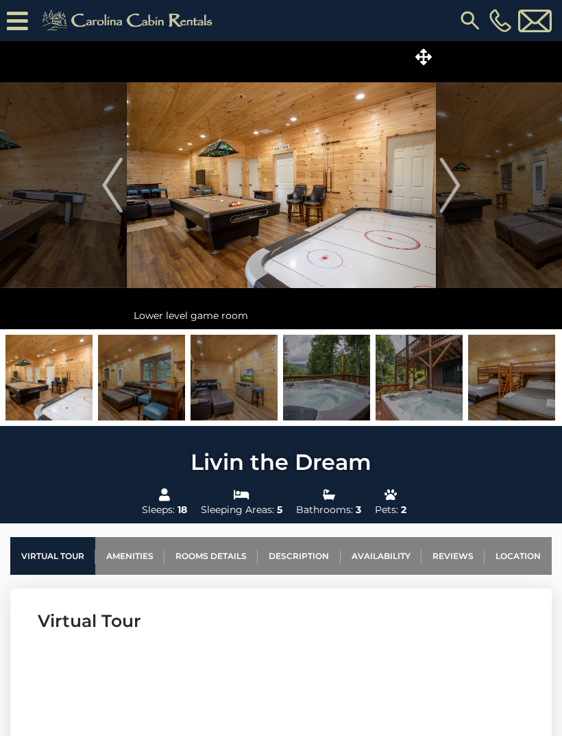
click at [461, 182] on button "Next" at bounding box center [450, 185] width 28 height 288
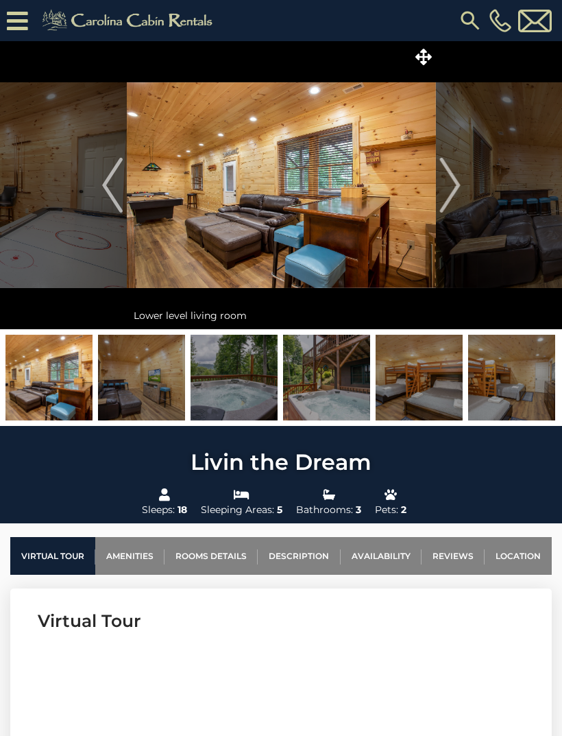
click at [453, 197] on img "Next" at bounding box center [449, 185] width 21 height 55
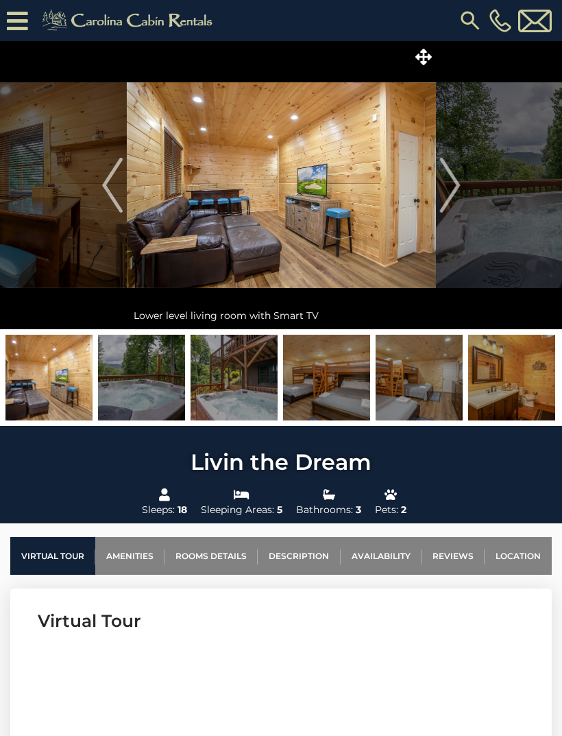
click at [446, 186] on img "Next" at bounding box center [449, 185] width 21 height 55
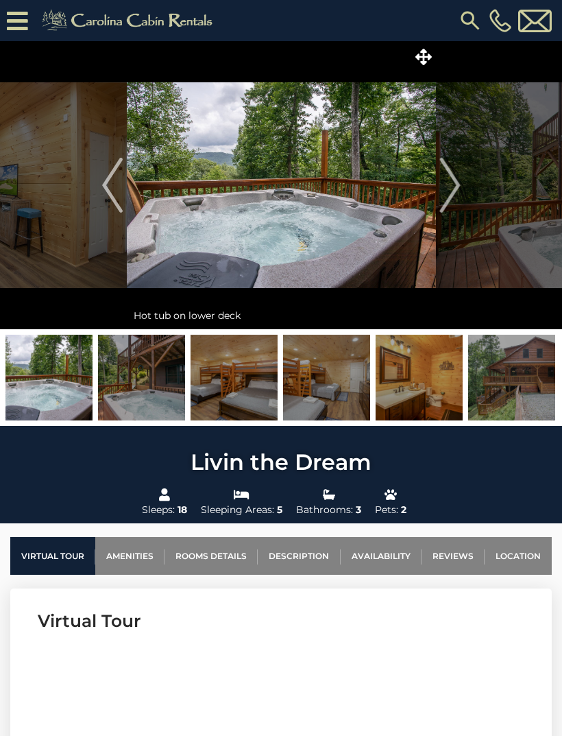
click at [450, 182] on img "Next" at bounding box center [449, 185] width 21 height 55
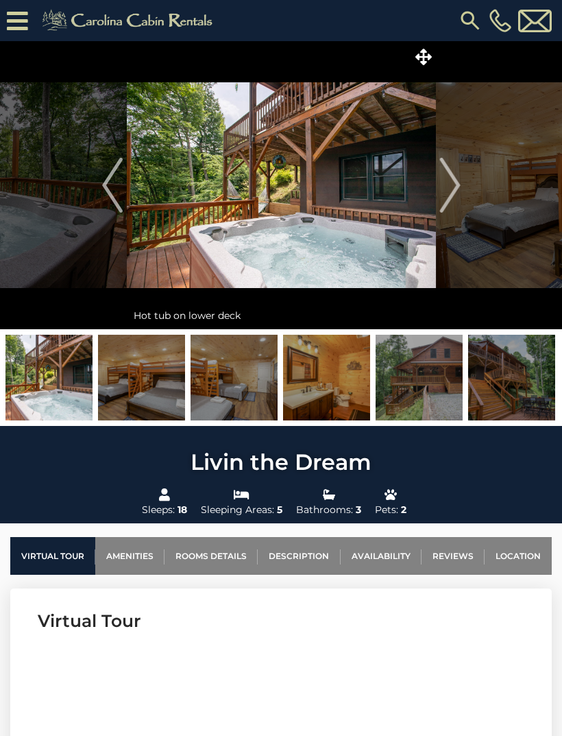
click at [453, 190] on img "Next" at bounding box center [449, 185] width 21 height 55
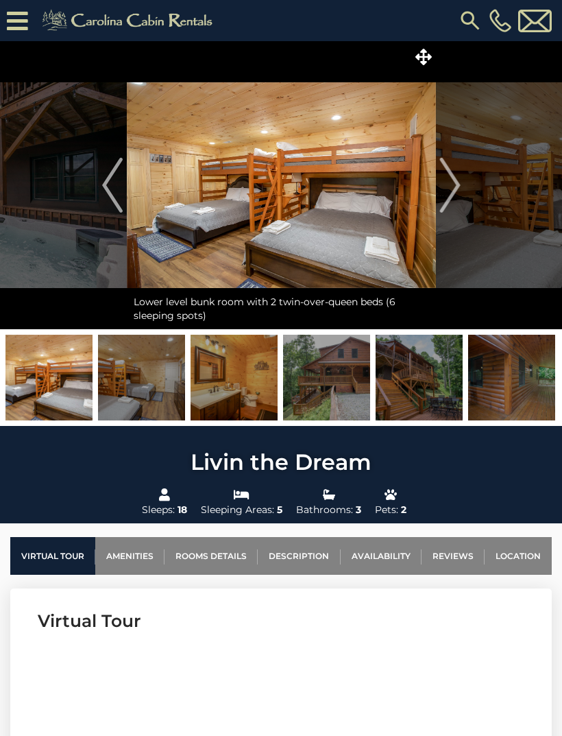
click at [460, 182] on img "Next" at bounding box center [449, 185] width 21 height 55
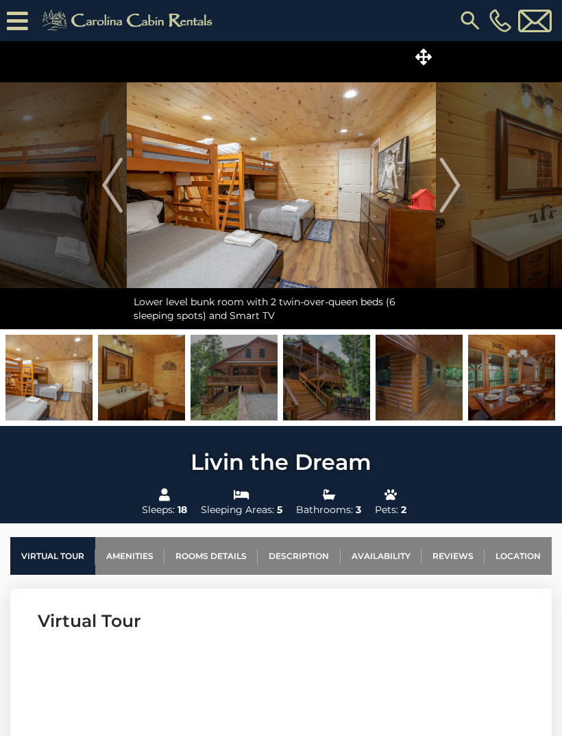
click at [446, 188] on img "Next" at bounding box center [449, 185] width 21 height 55
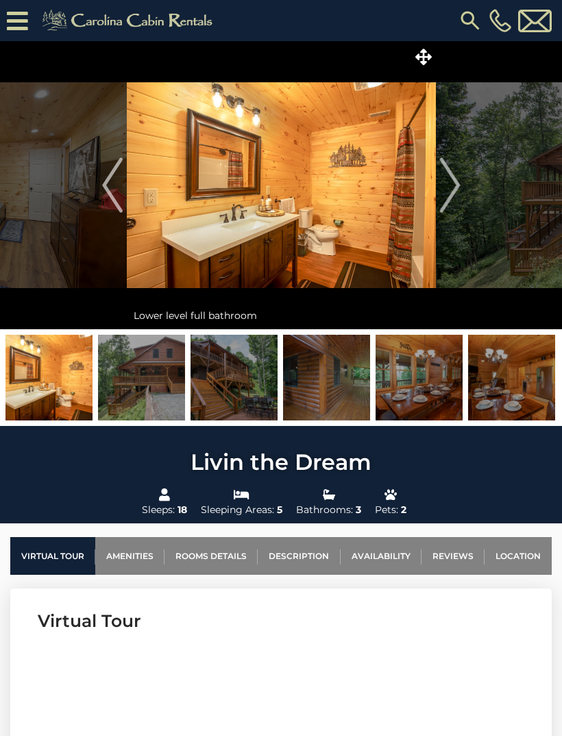
click at [452, 175] on img "Next" at bounding box center [449, 185] width 21 height 55
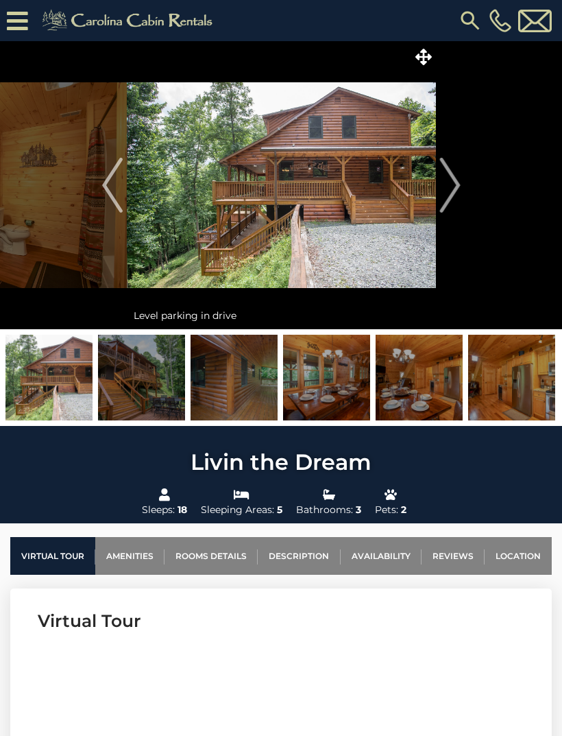
click at [454, 177] on img "Next" at bounding box center [449, 185] width 21 height 55
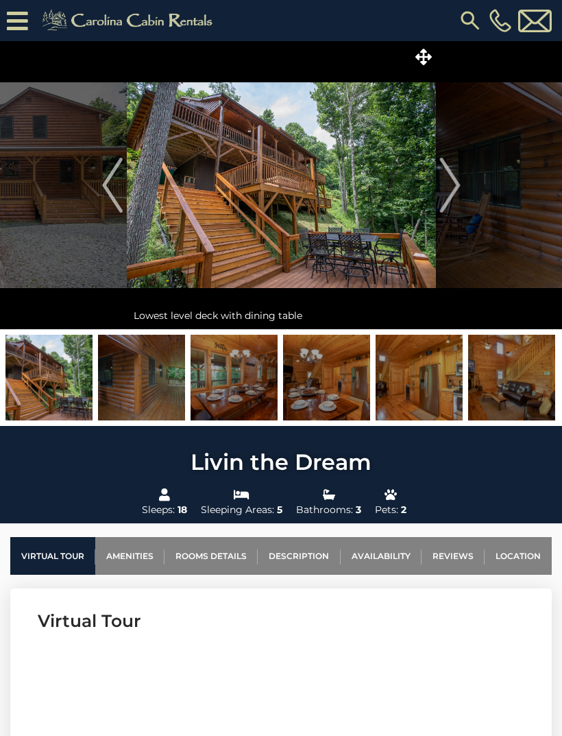
click at [457, 178] on img "Next" at bounding box center [449, 185] width 21 height 55
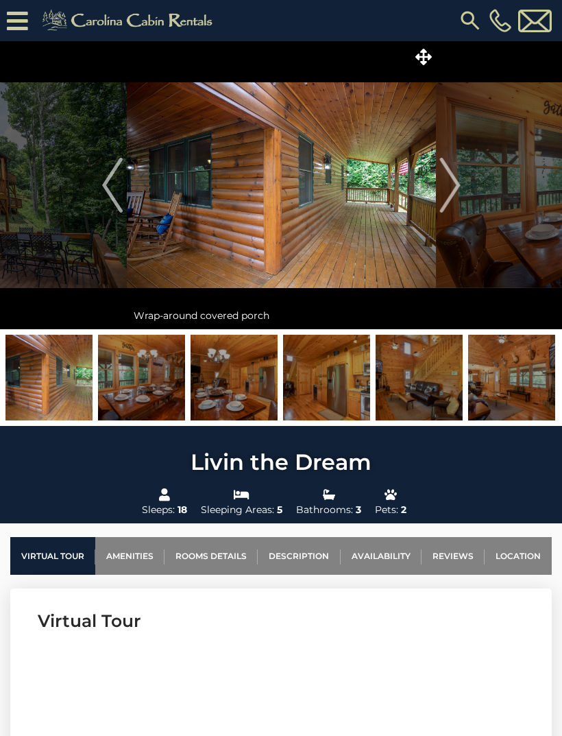
click at [457, 183] on img "Next" at bounding box center [449, 185] width 21 height 55
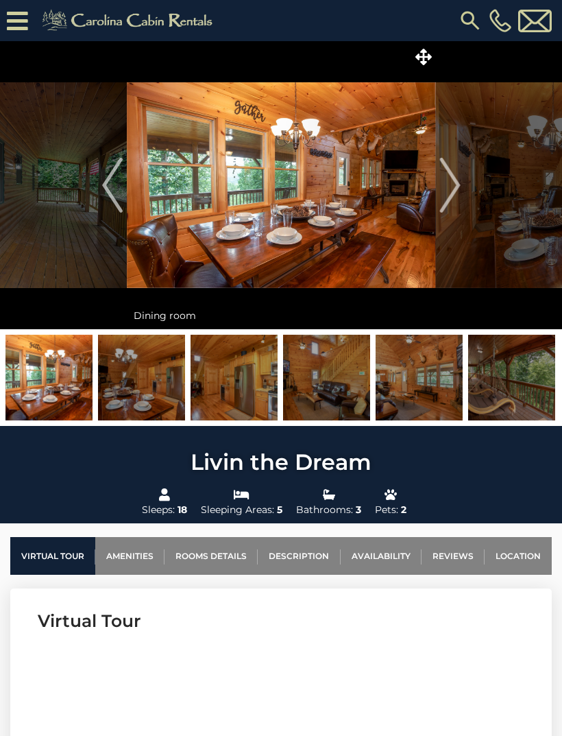
click at [455, 182] on img "Next" at bounding box center [449, 185] width 21 height 55
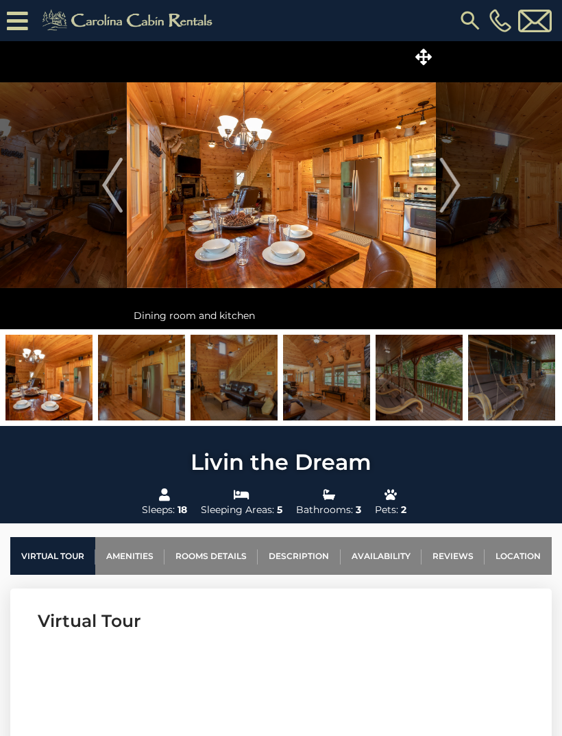
click at [450, 191] on img "Next" at bounding box center [449, 185] width 21 height 55
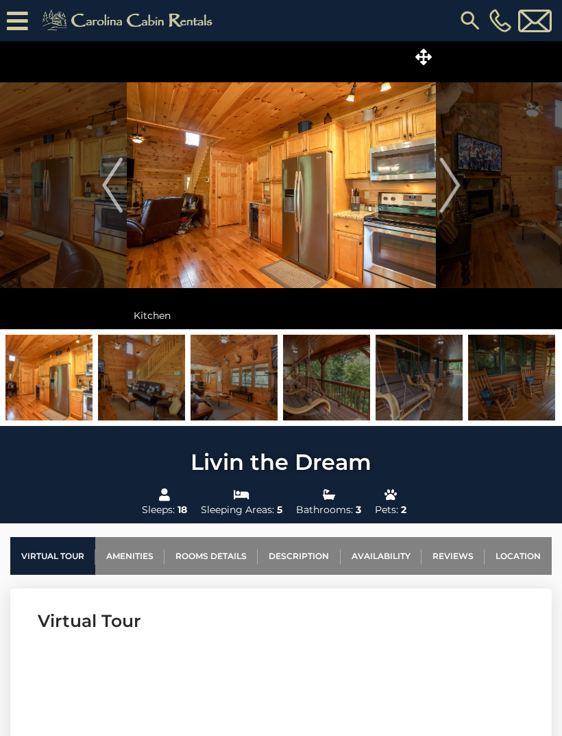
click at [456, 177] on img "Next" at bounding box center [449, 185] width 21 height 55
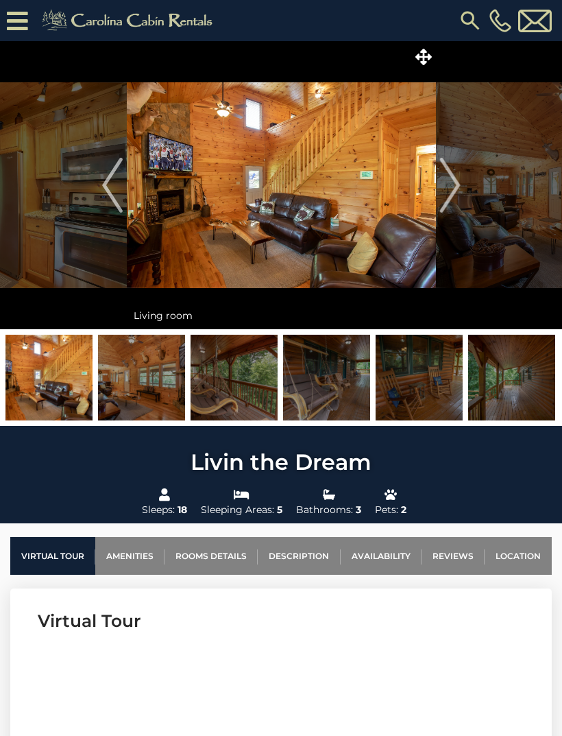
click at [451, 178] on img "Next" at bounding box center [449, 185] width 21 height 55
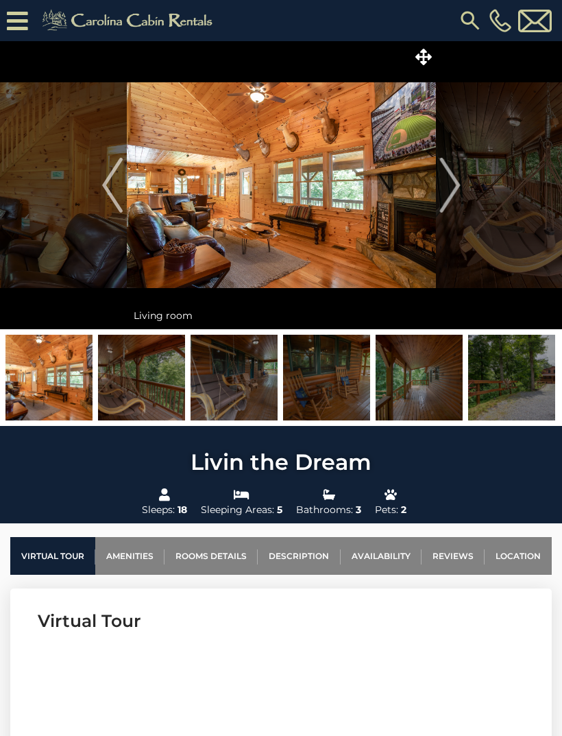
click at [461, 187] on button "Next" at bounding box center [450, 185] width 28 height 288
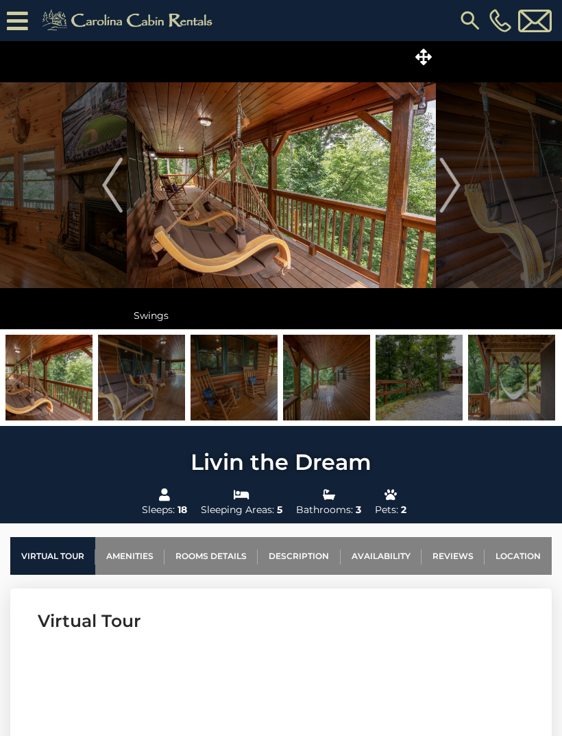
click at [455, 184] on img "Next" at bounding box center [449, 185] width 21 height 55
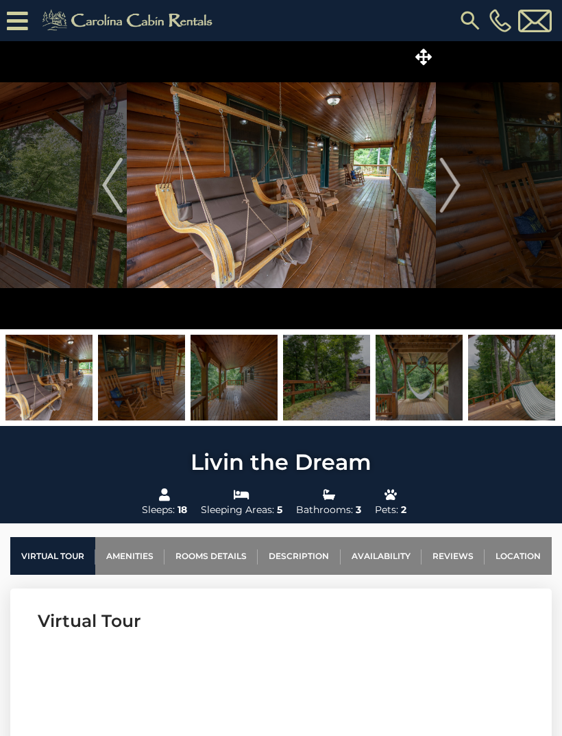
click at [448, 180] on img "Next" at bounding box center [449, 185] width 21 height 55
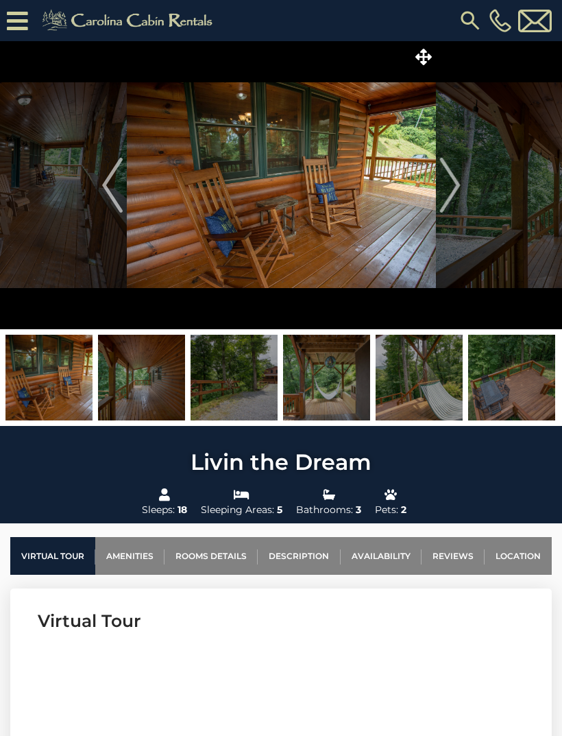
click at [449, 184] on img "Next" at bounding box center [449, 185] width 21 height 55
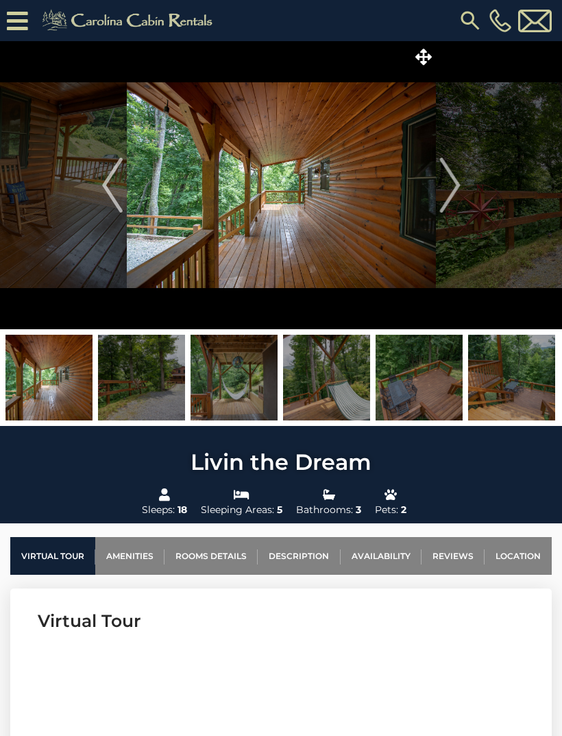
click at [450, 187] on img "Next" at bounding box center [449, 185] width 21 height 55
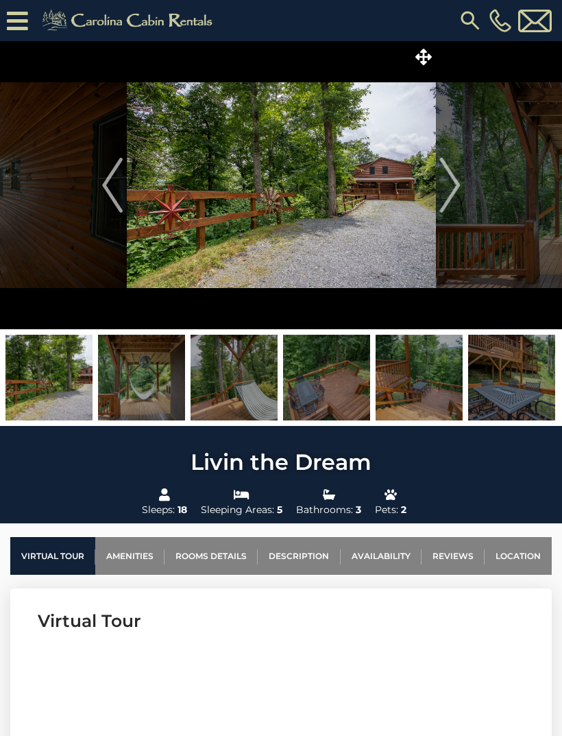
click at [455, 182] on img "Next" at bounding box center [449, 185] width 21 height 55
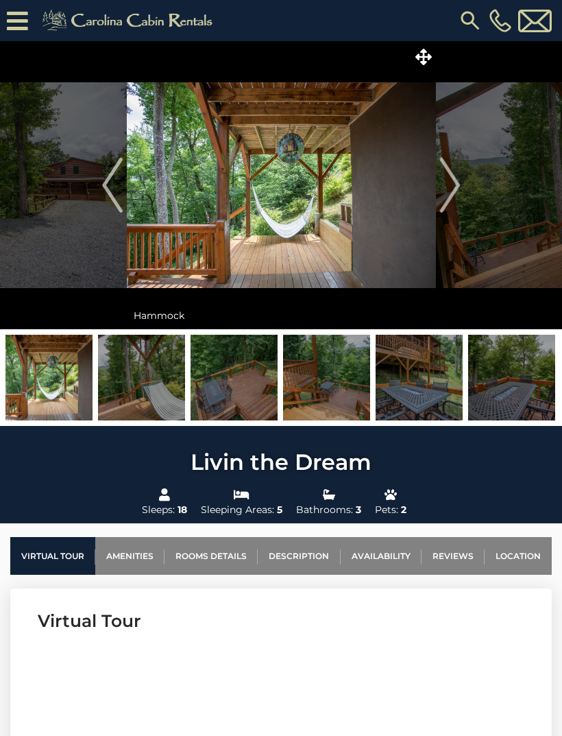
click at [461, 194] on button "Next" at bounding box center [450, 185] width 28 height 288
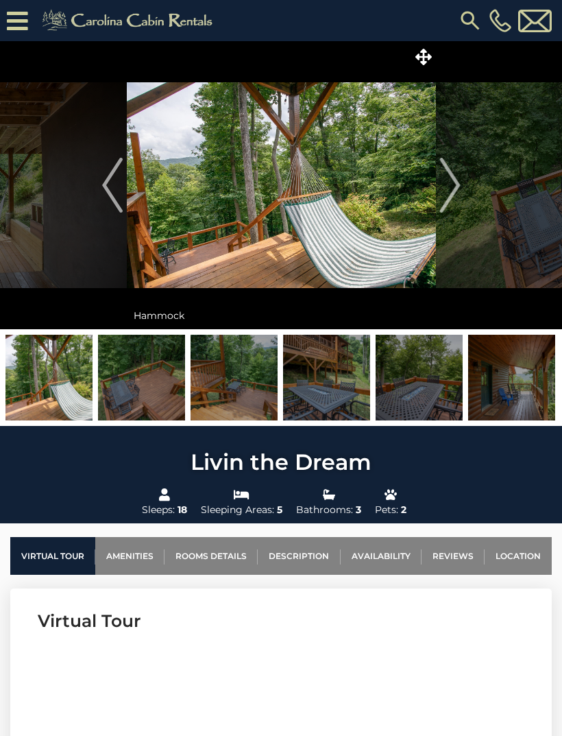
click at [453, 179] on img "Next" at bounding box center [449, 185] width 21 height 55
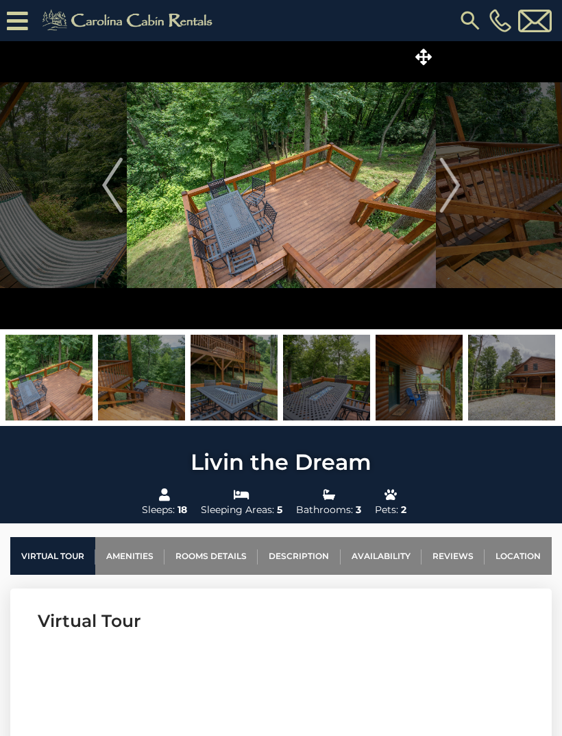
click at [461, 189] on button "Next" at bounding box center [450, 185] width 28 height 288
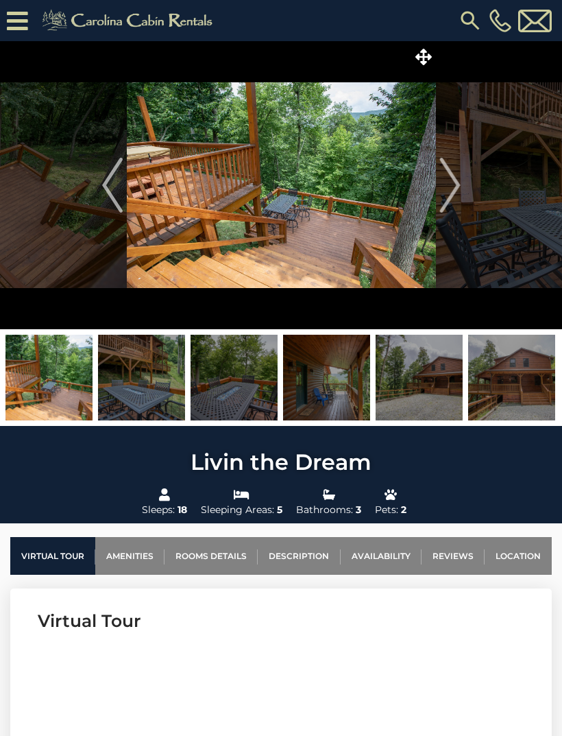
click at [450, 182] on img "Next" at bounding box center [449, 185] width 21 height 55
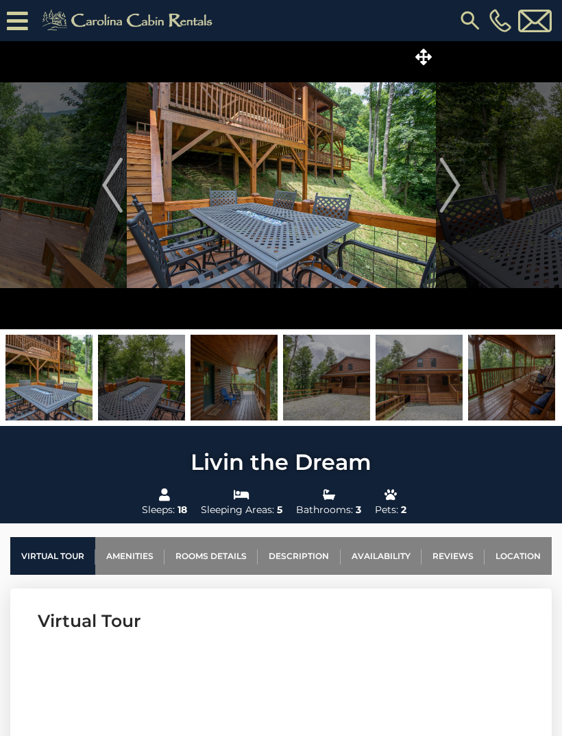
click at [445, 179] on img "Next" at bounding box center [449, 185] width 21 height 55
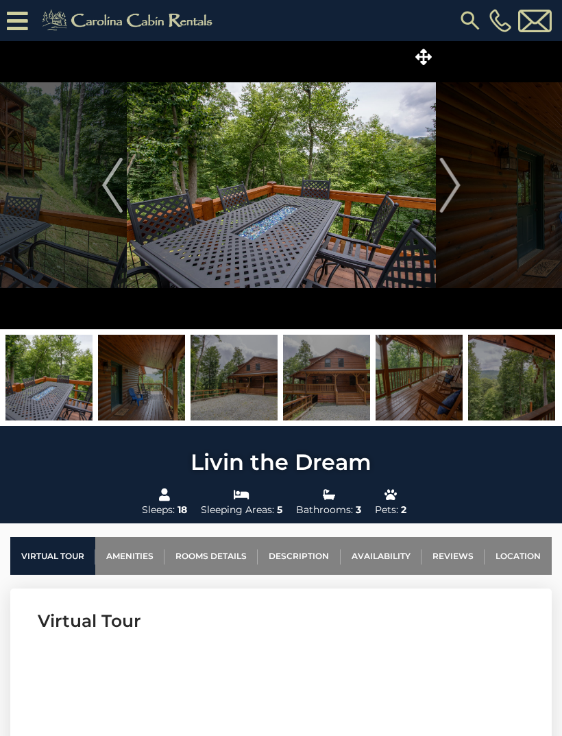
click at [461, 180] on button "Next" at bounding box center [450, 185] width 28 height 288
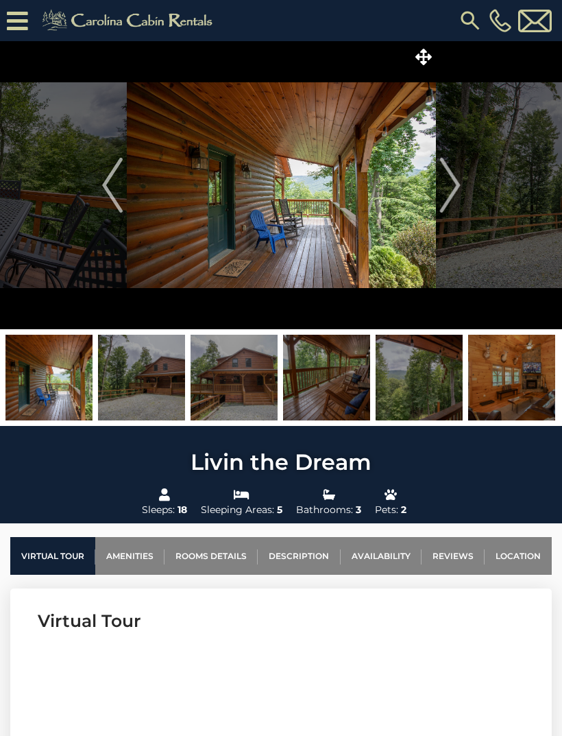
click at [446, 175] on img "Next" at bounding box center [449, 185] width 21 height 55
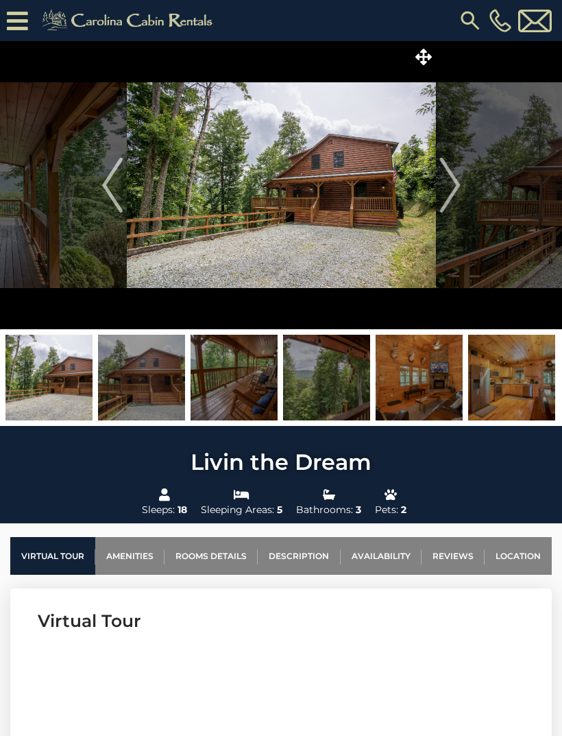
click at [451, 185] on img "Next" at bounding box center [449, 185] width 21 height 55
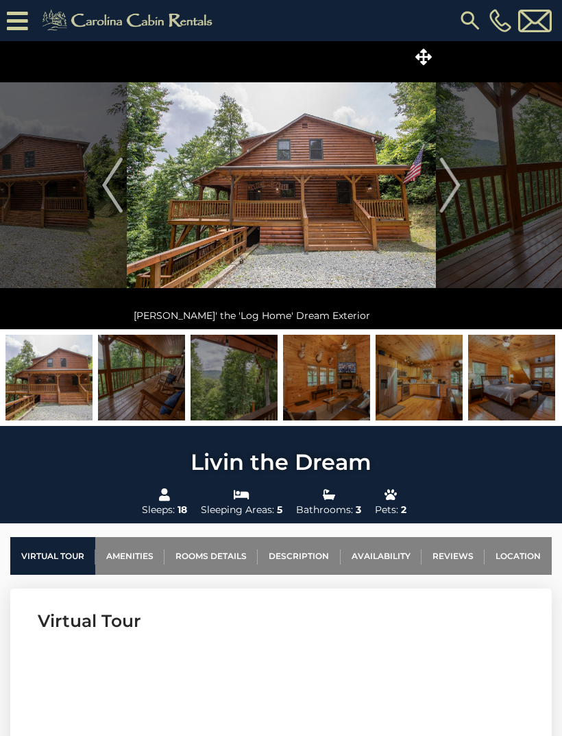
click at [455, 180] on img "Next" at bounding box center [449, 185] width 21 height 55
